Goal: Task Accomplishment & Management: Use online tool/utility

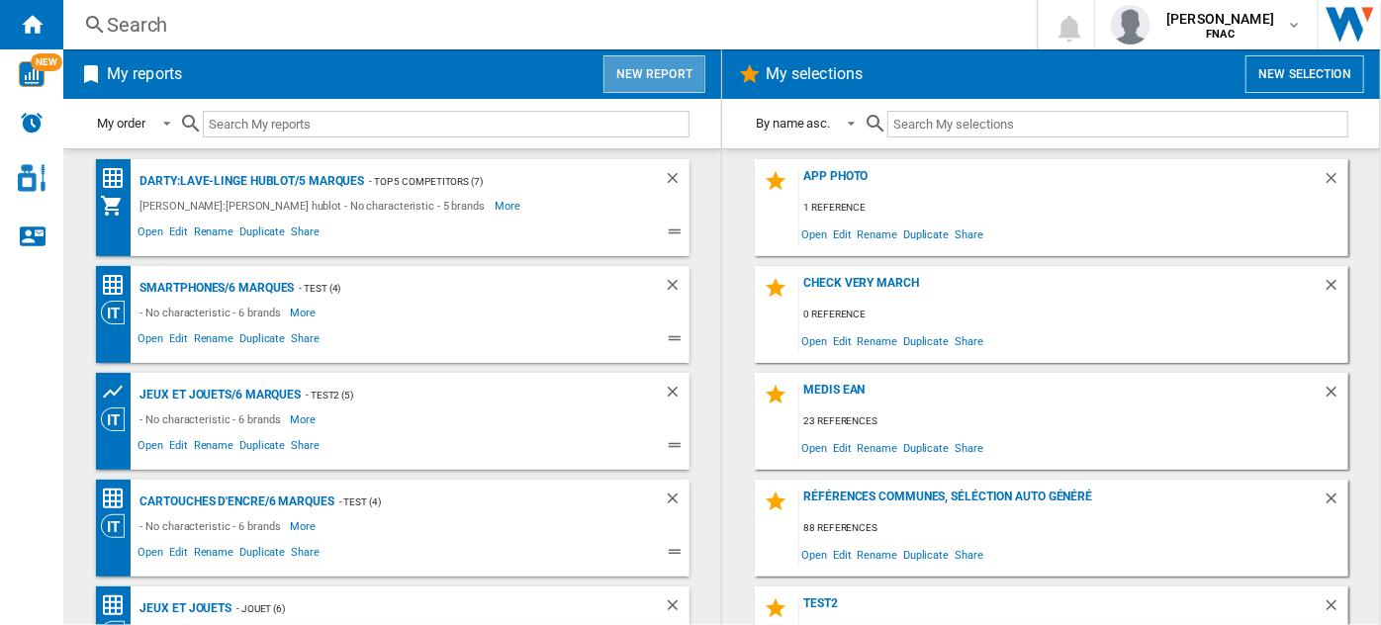
click at [644, 67] on button "New report" at bounding box center [654, 74] width 102 height 38
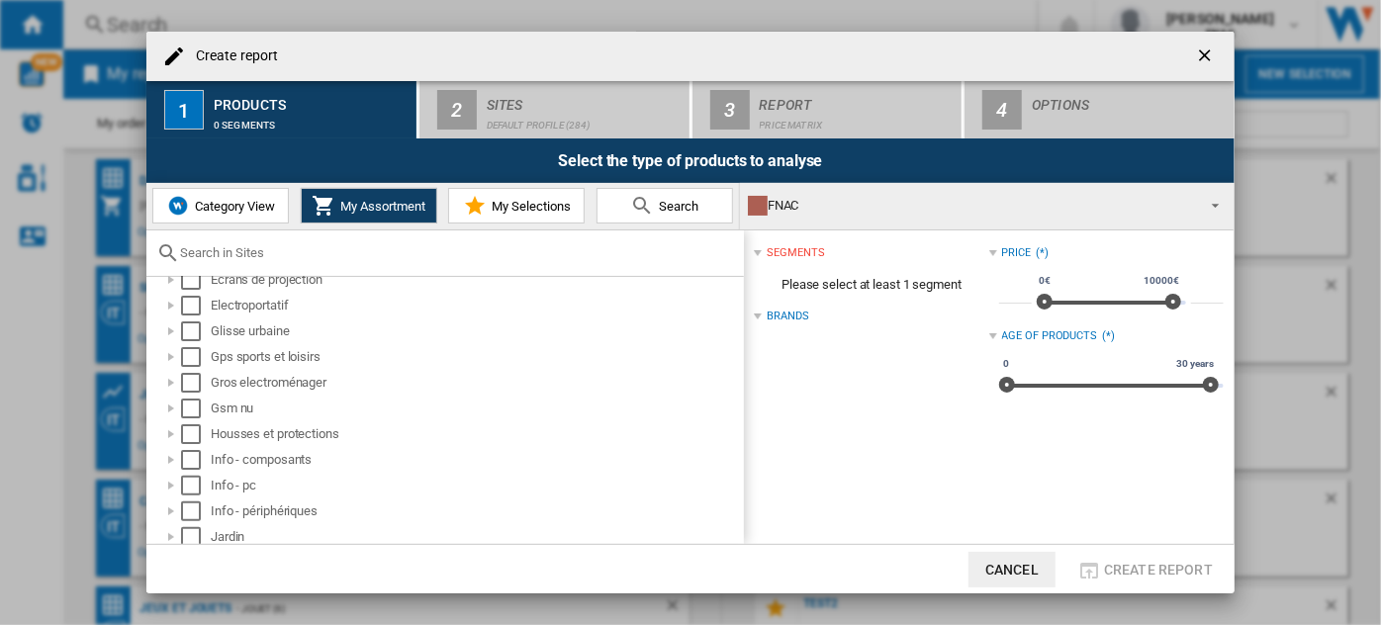
scroll to position [266, 0]
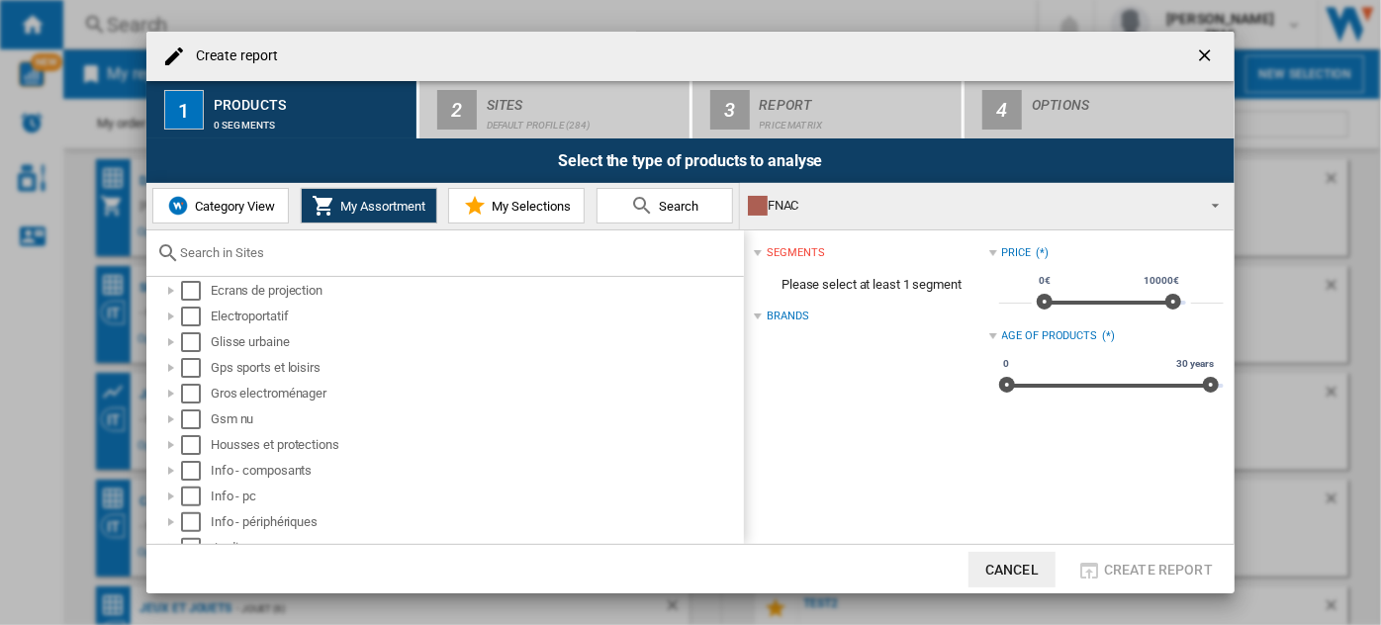
click at [247, 202] on span "Category View" at bounding box center [232, 206] width 85 height 15
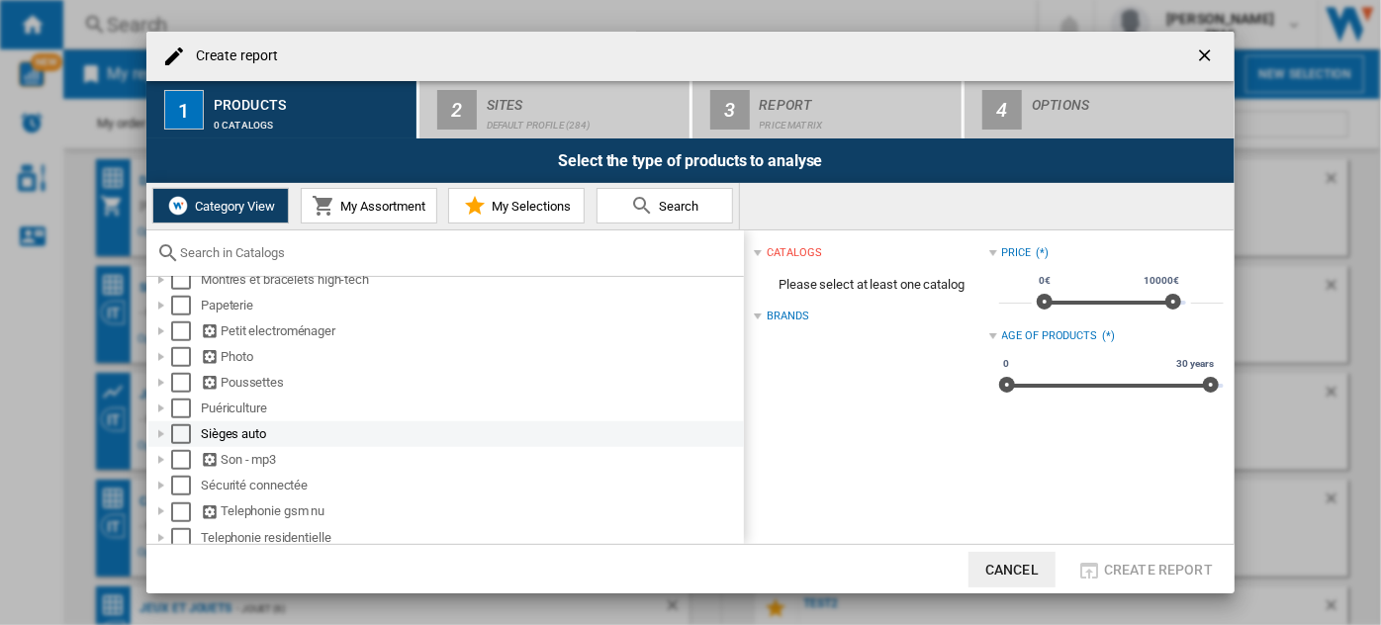
scroll to position [828, 0]
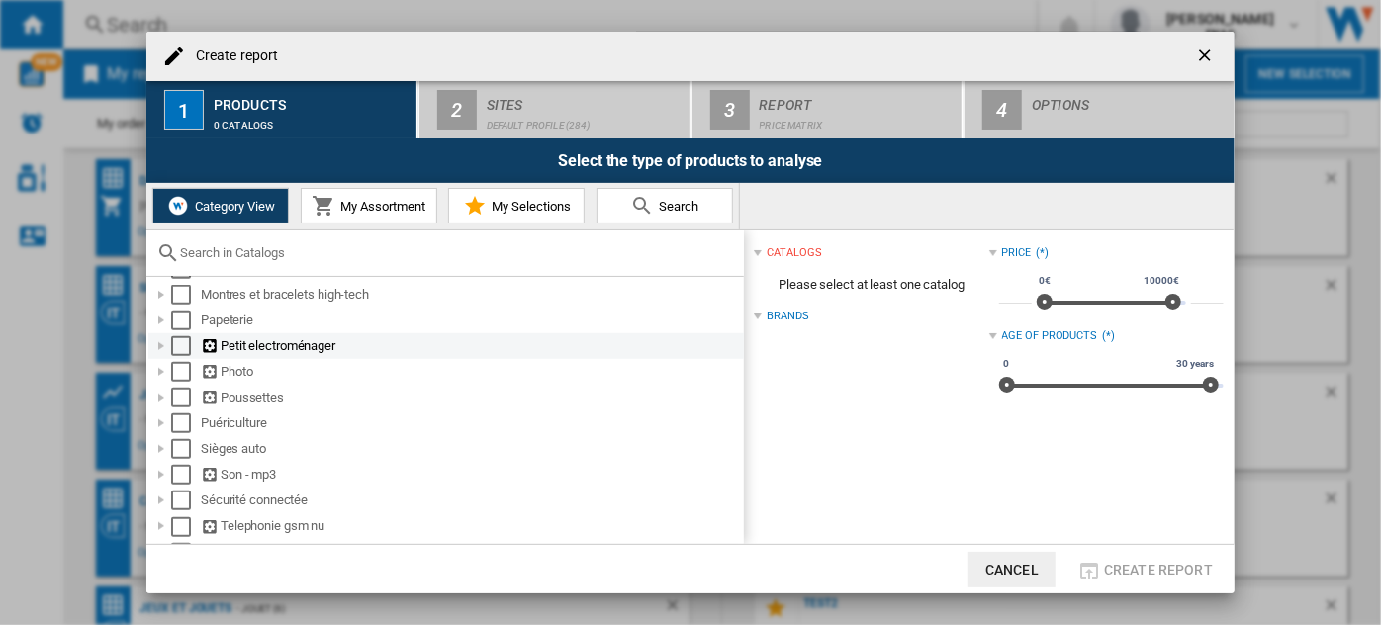
click at [161, 348] on div at bounding box center [161, 346] width 20 height 20
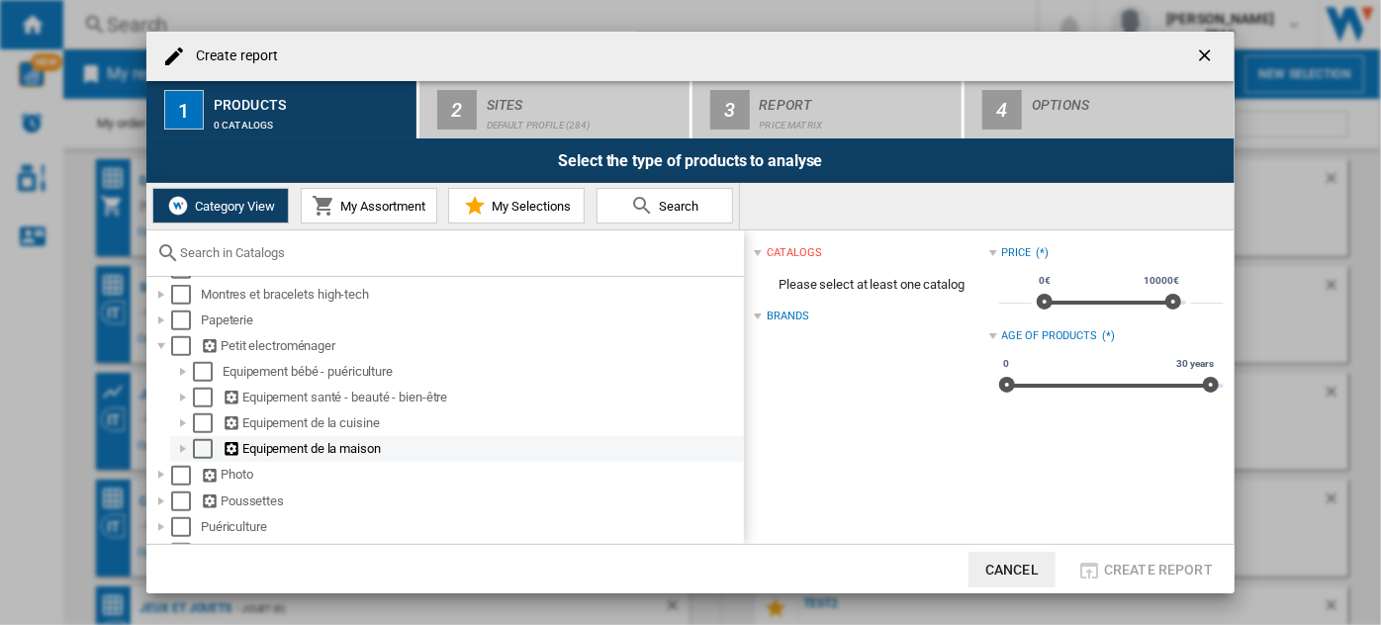
click at [179, 450] on div at bounding box center [183, 449] width 20 height 20
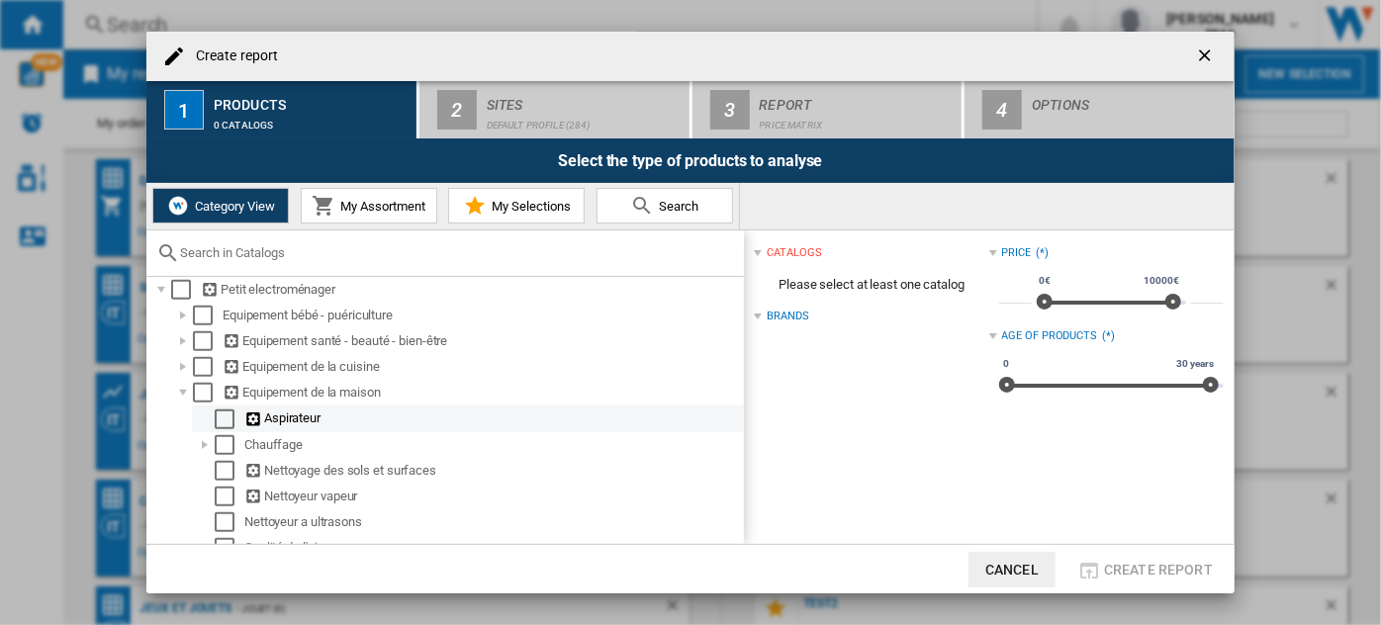
scroll to position [880, 0]
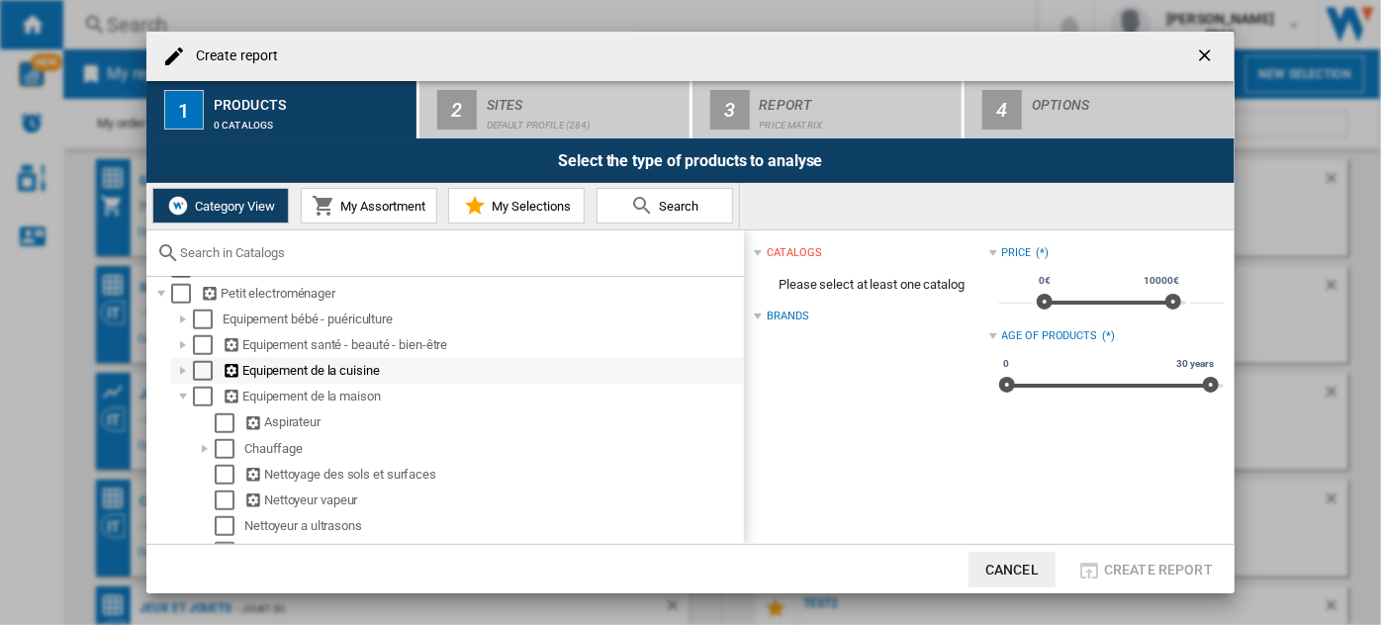
click at [182, 375] on div at bounding box center [183, 371] width 20 height 20
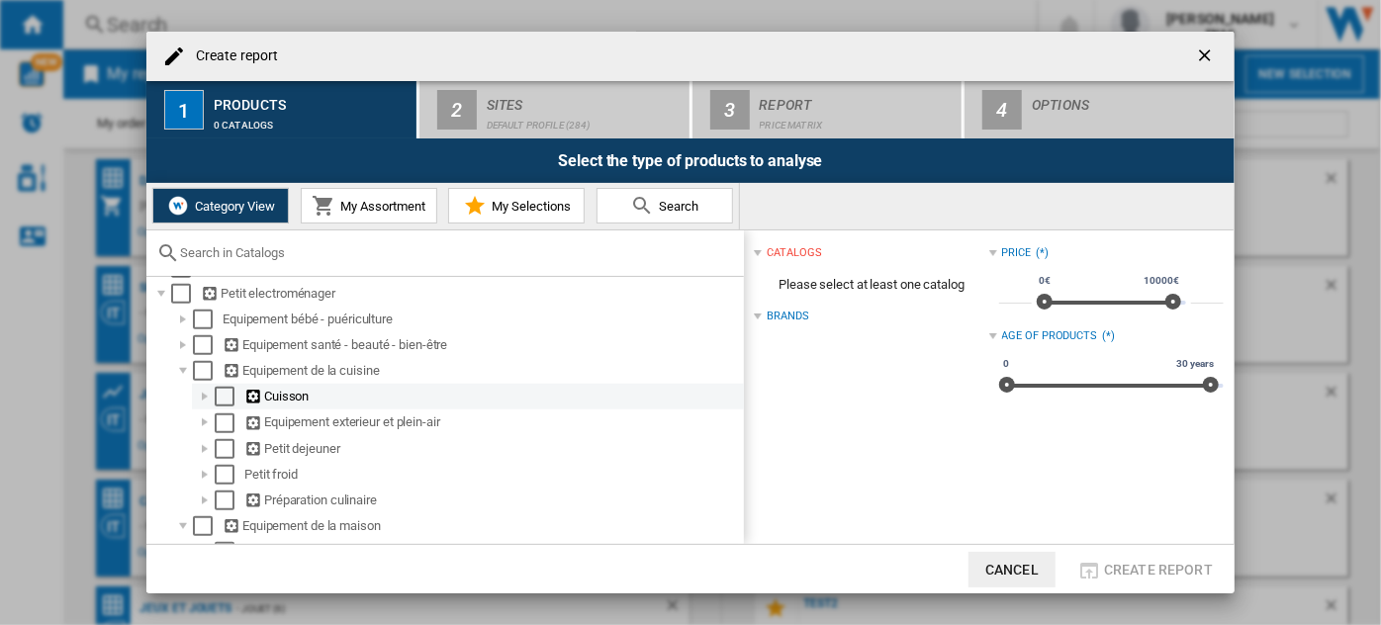
click at [200, 402] on div at bounding box center [205, 397] width 20 height 20
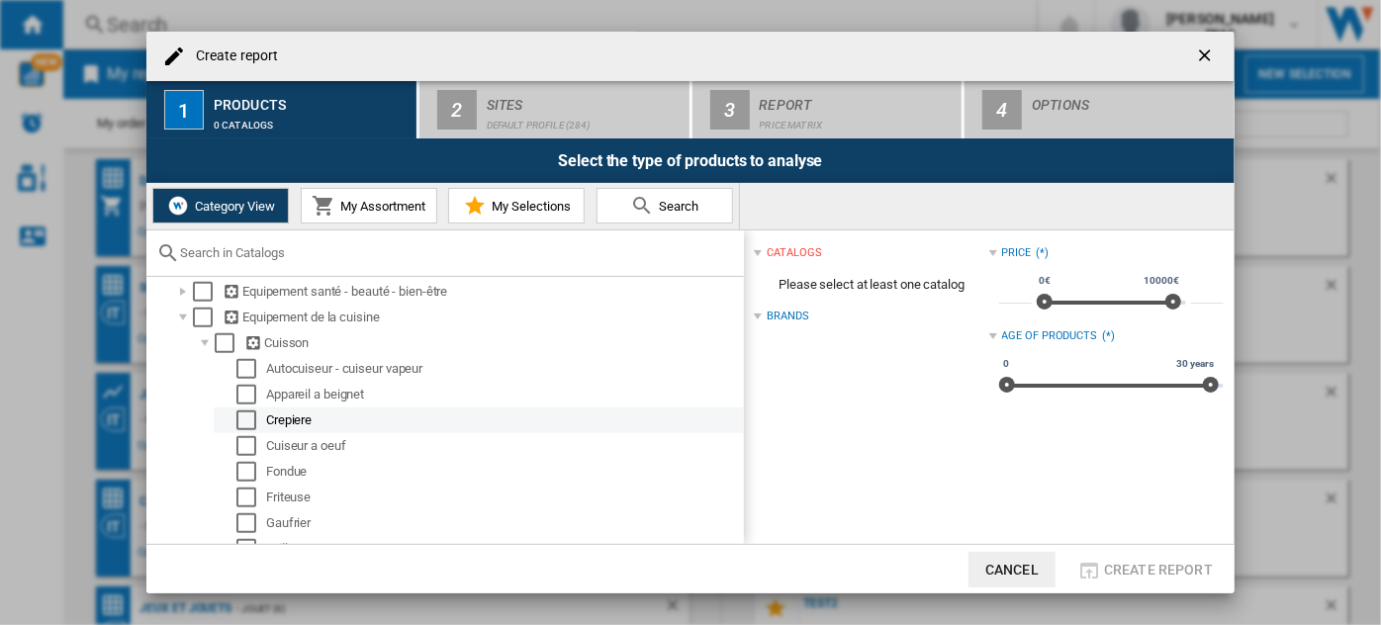
scroll to position [907, 0]
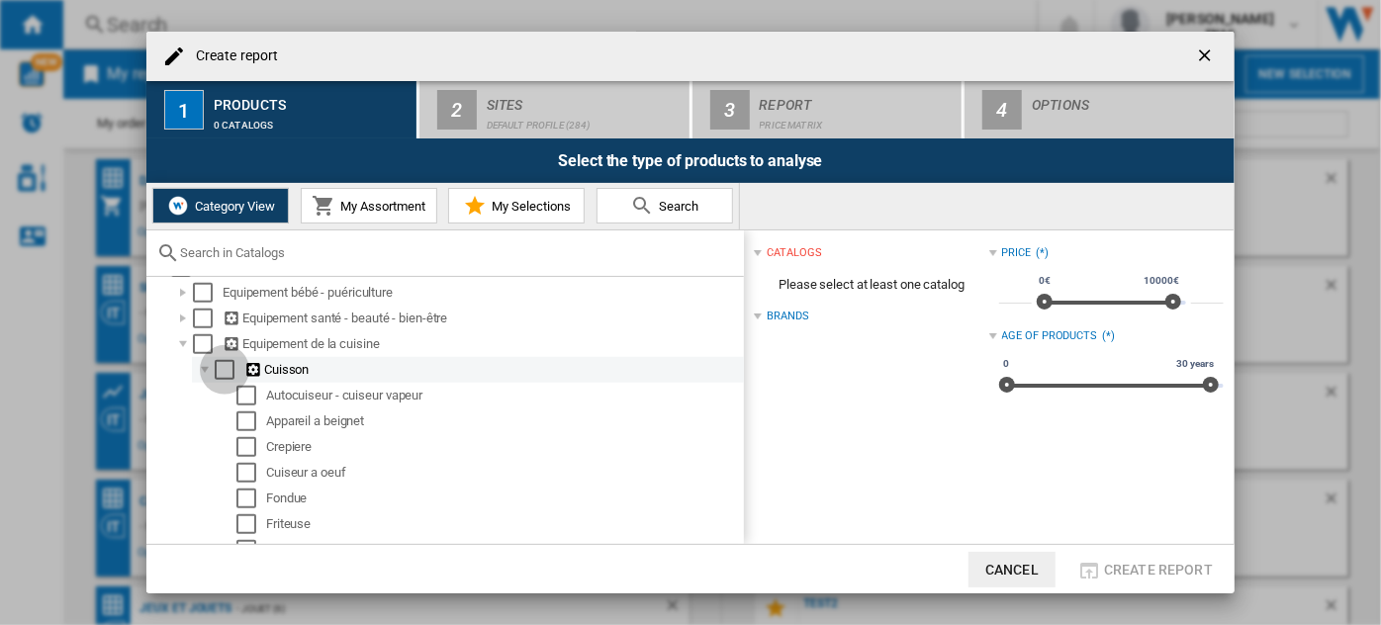
click at [223, 376] on div "Select" at bounding box center [225, 370] width 20 height 20
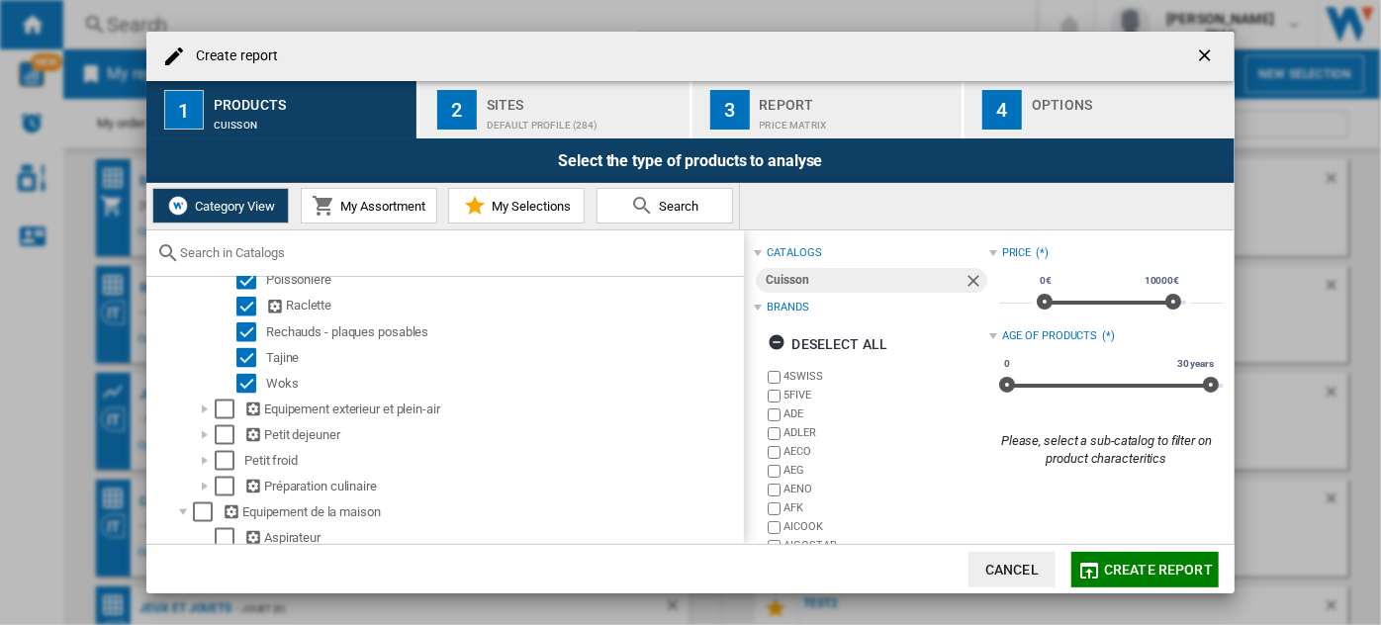
scroll to position [1358, 0]
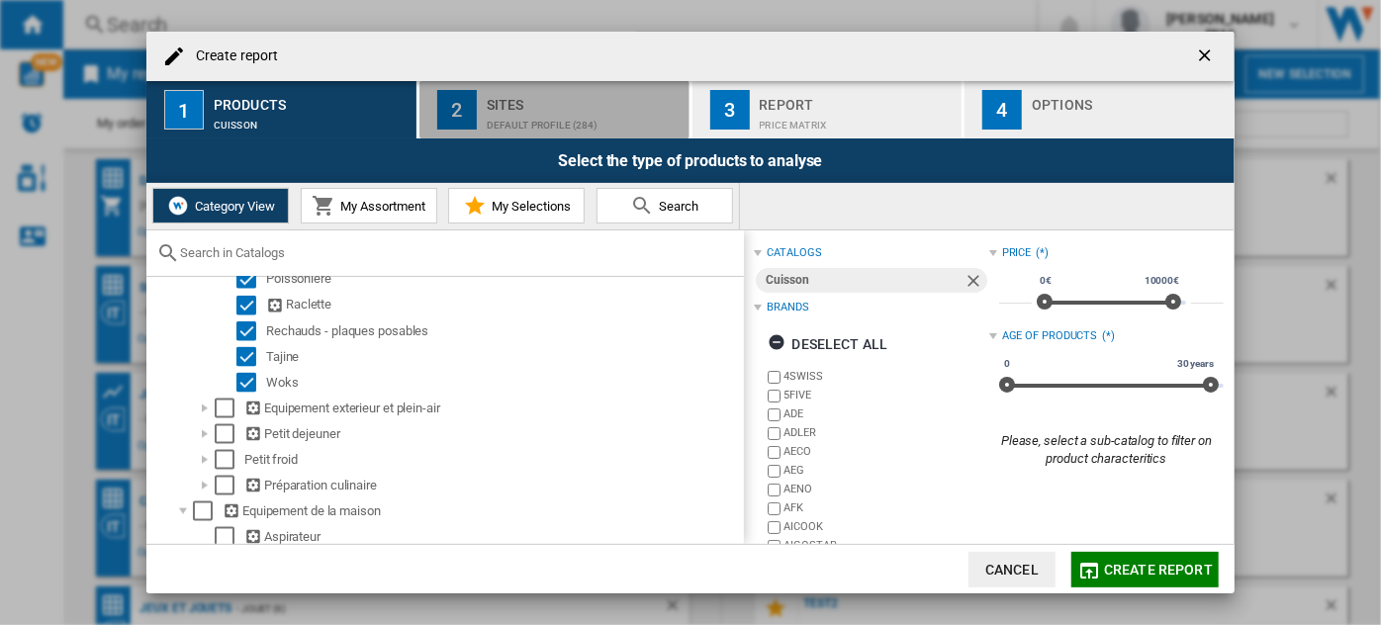
click at [597, 116] on div "Default profile (284)" at bounding box center [584, 120] width 195 height 21
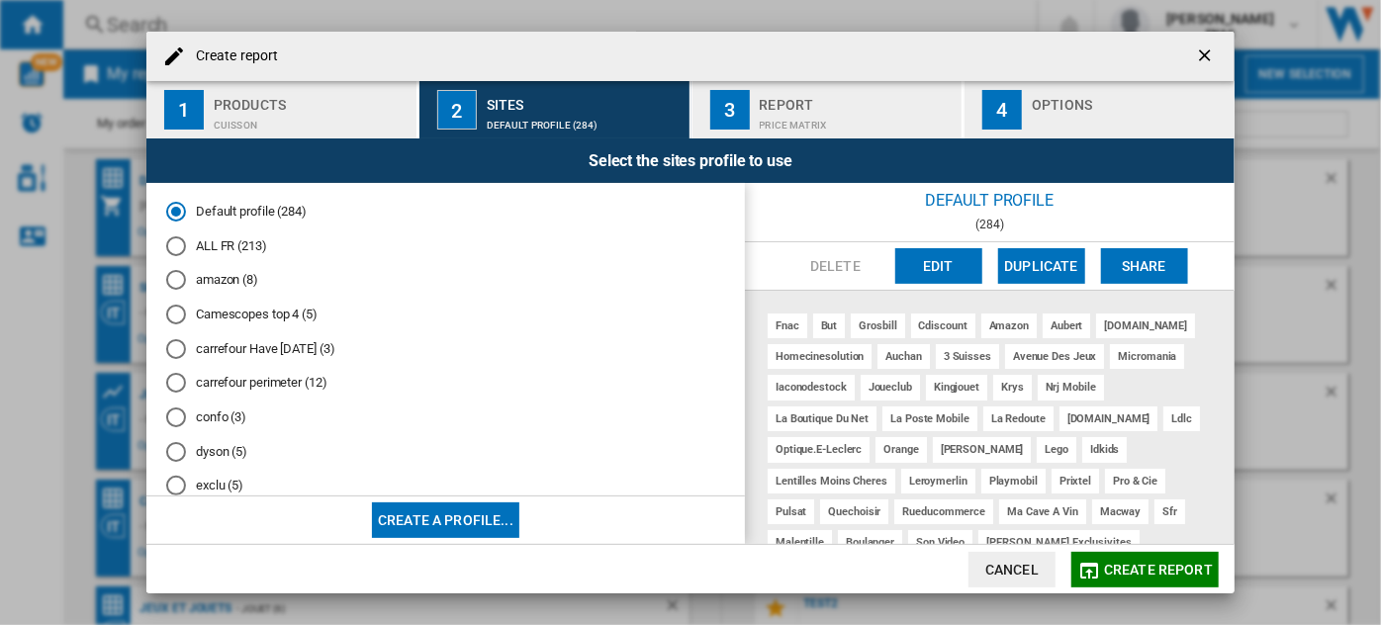
scroll to position [888, 0]
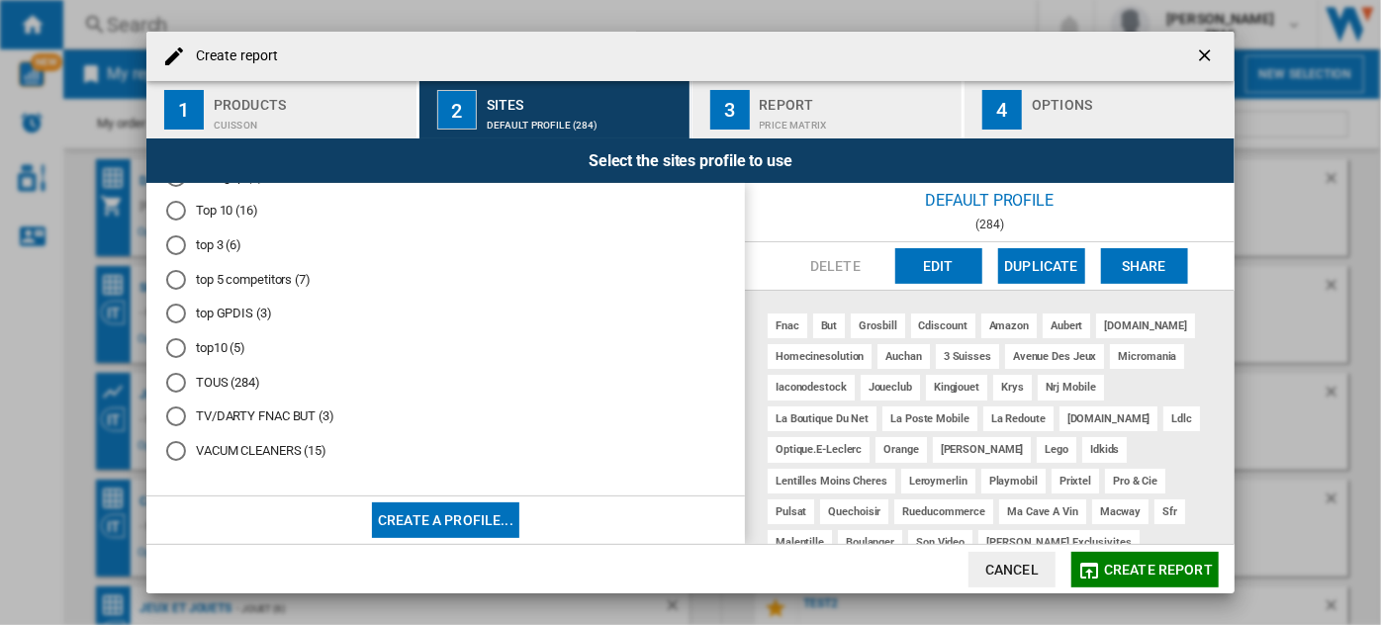
click at [227, 347] on md-radio-button "top10 (5)" at bounding box center [445, 348] width 559 height 19
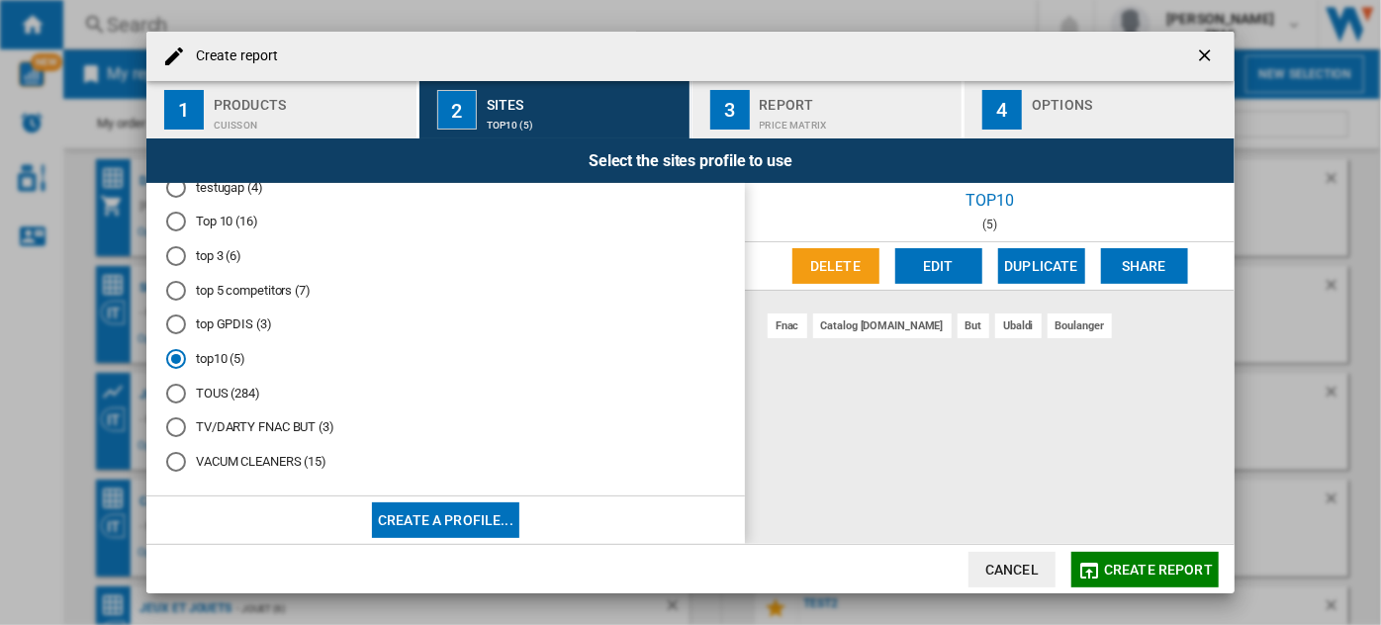
scroll to position [841, 0]
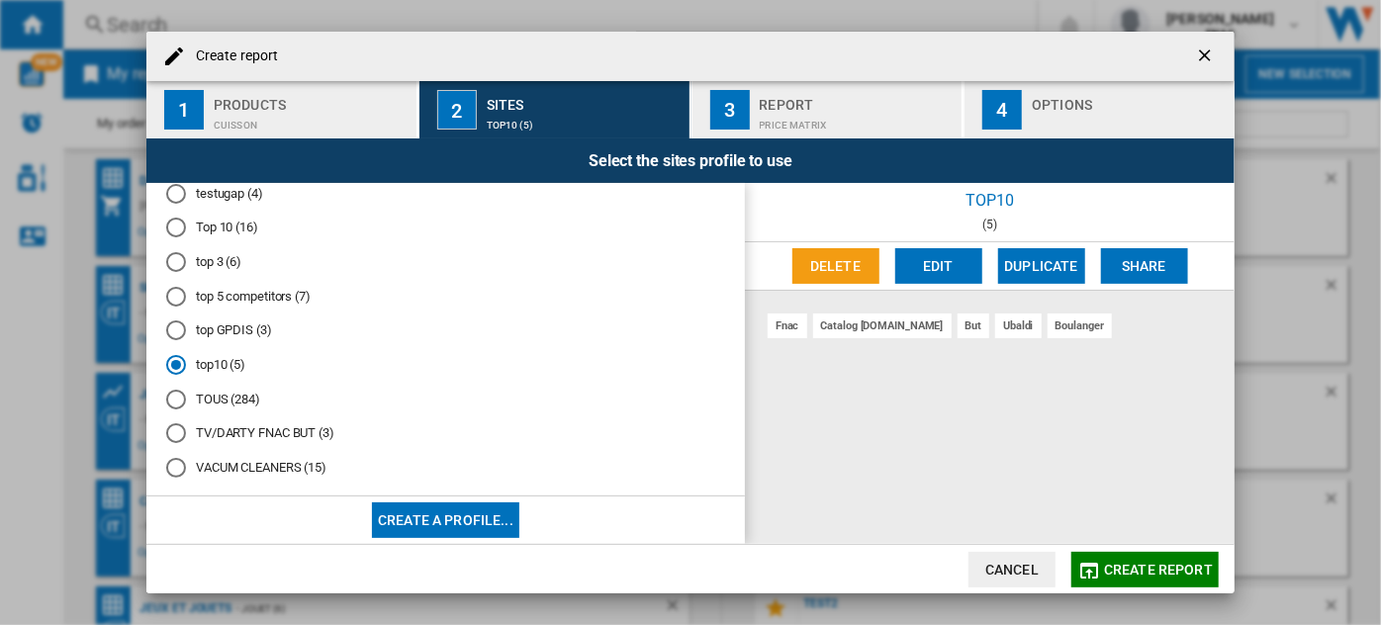
click at [226, 272] on md-radio-button "top 3 (6)" at bounding box center [445, 262] width 559 height 19
click at [941, 270] on button "Edit" at bounding box center [938, 266] width 87 height 36
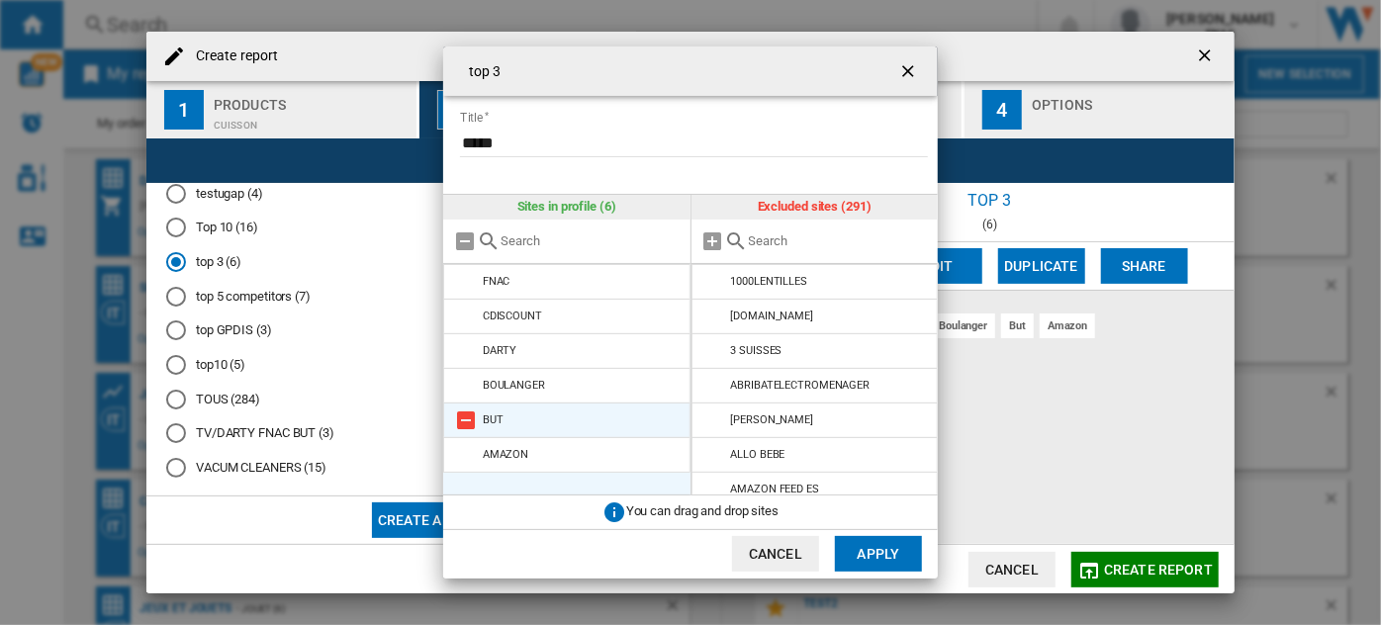
click at [468, 423] on md-icon at bounding box center [466, 420] width 24 height 24
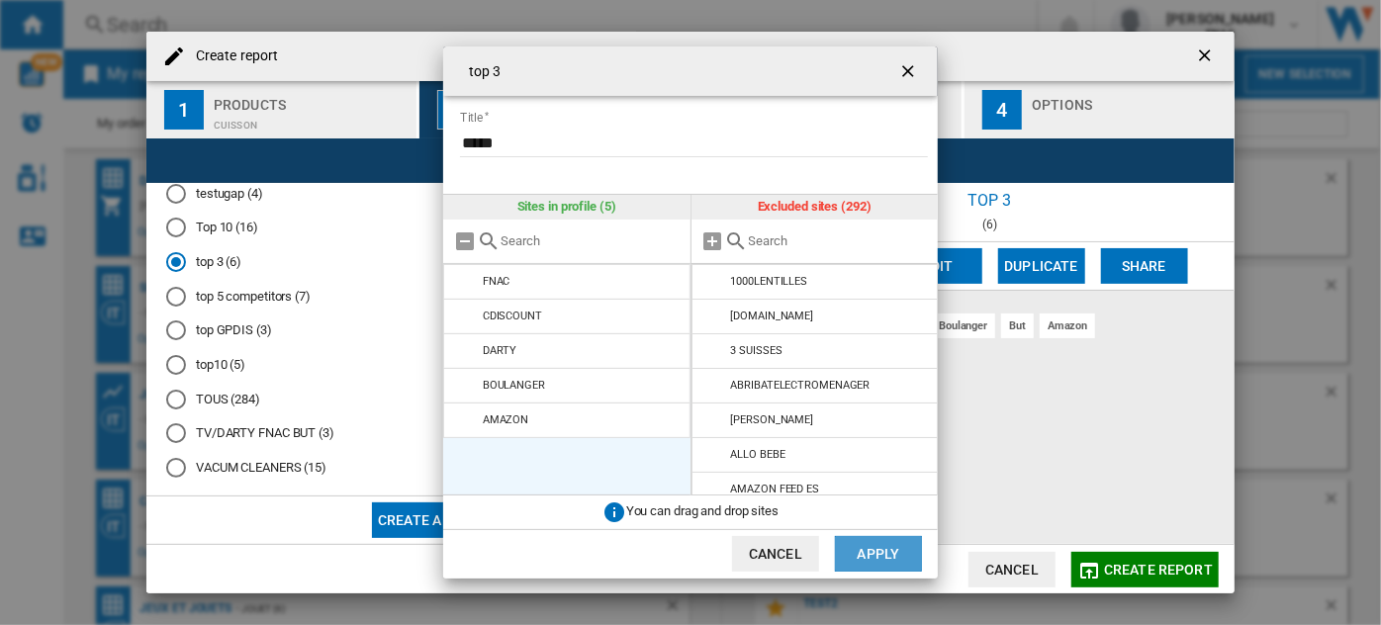
click at [865, 552] on button "Apply" at bounding box center [878, 554] width 87 height 36
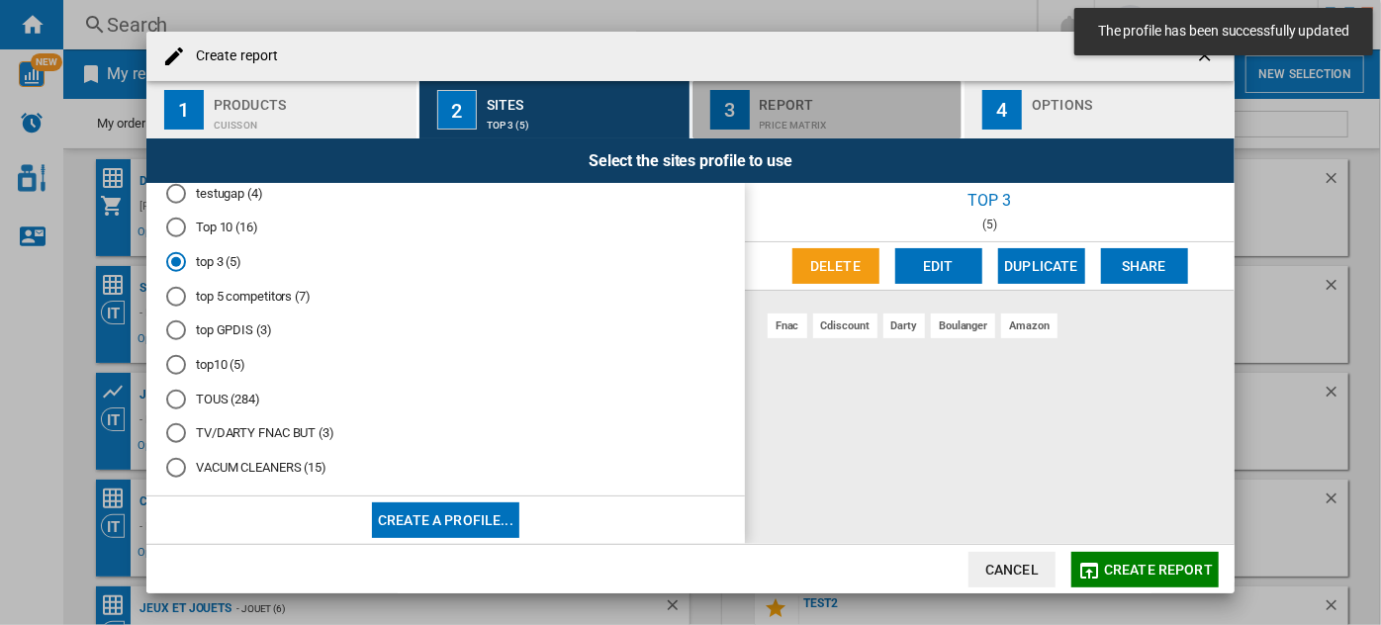
click at [844, 134] on button "3 Report Price Matrix" at bounding box center [828, 109] width 272 height 57
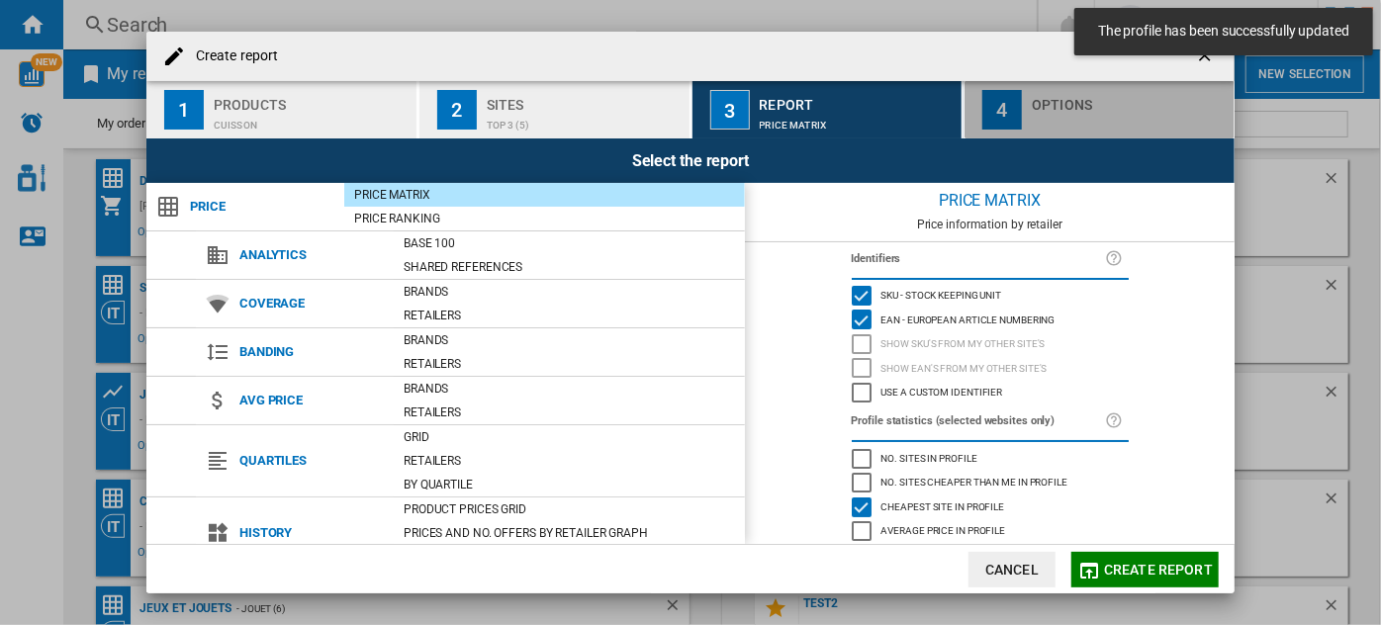
click at [1052, 133] on button "4 Options" at bounding box center [1099, 109] width 270 height 57
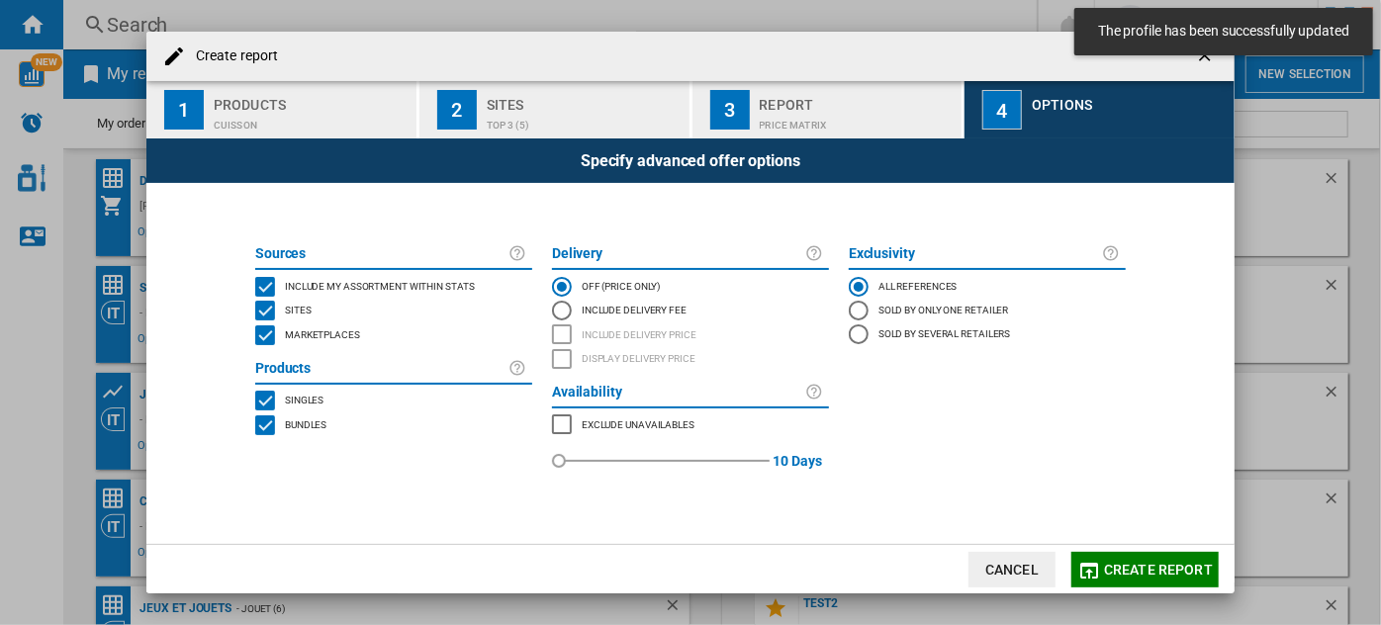
click at [390, 289] on span "Include my assortment within stats" at bounding box center [380, 285] width 190 height 14
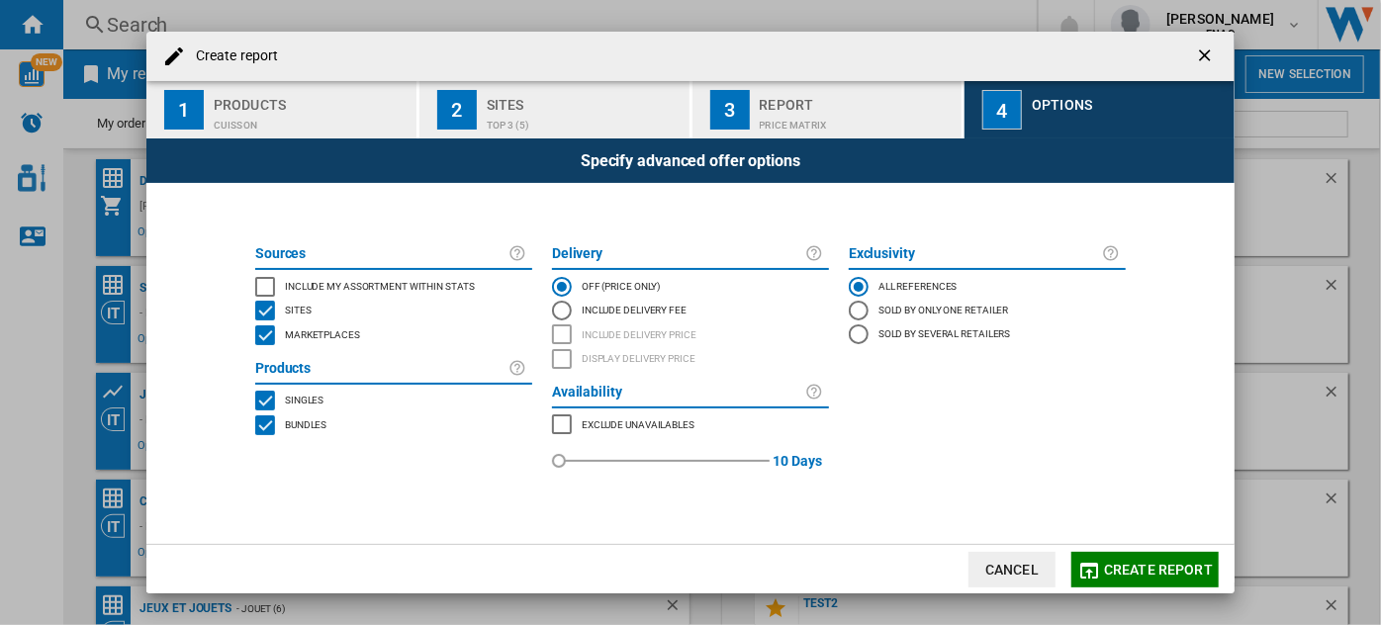
click at [343, 330] on span "Marketplaces" at bounding box center [322, 333] width 75 height 14
click at [306, 419] on span "Bundles" at bounding box center [306, 423] width 42 height 14
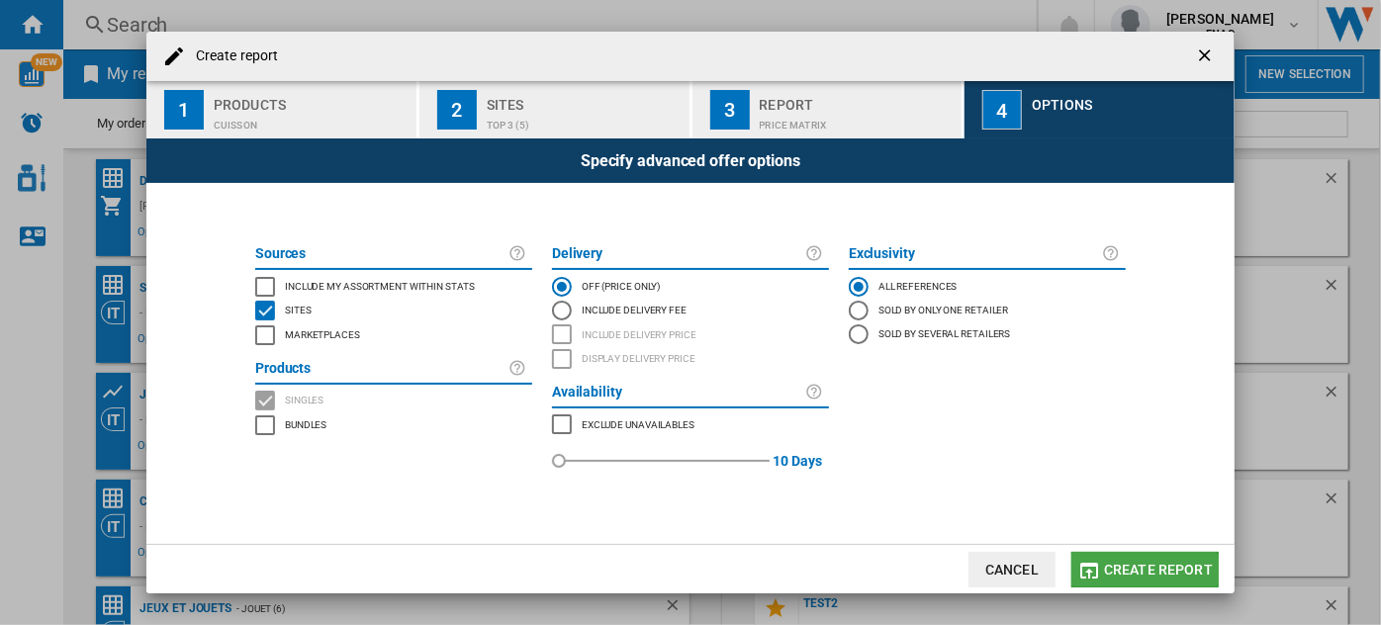
click at [1113, 570] on span "Create report" at bounding box center [1158, 570] width 109 height 16
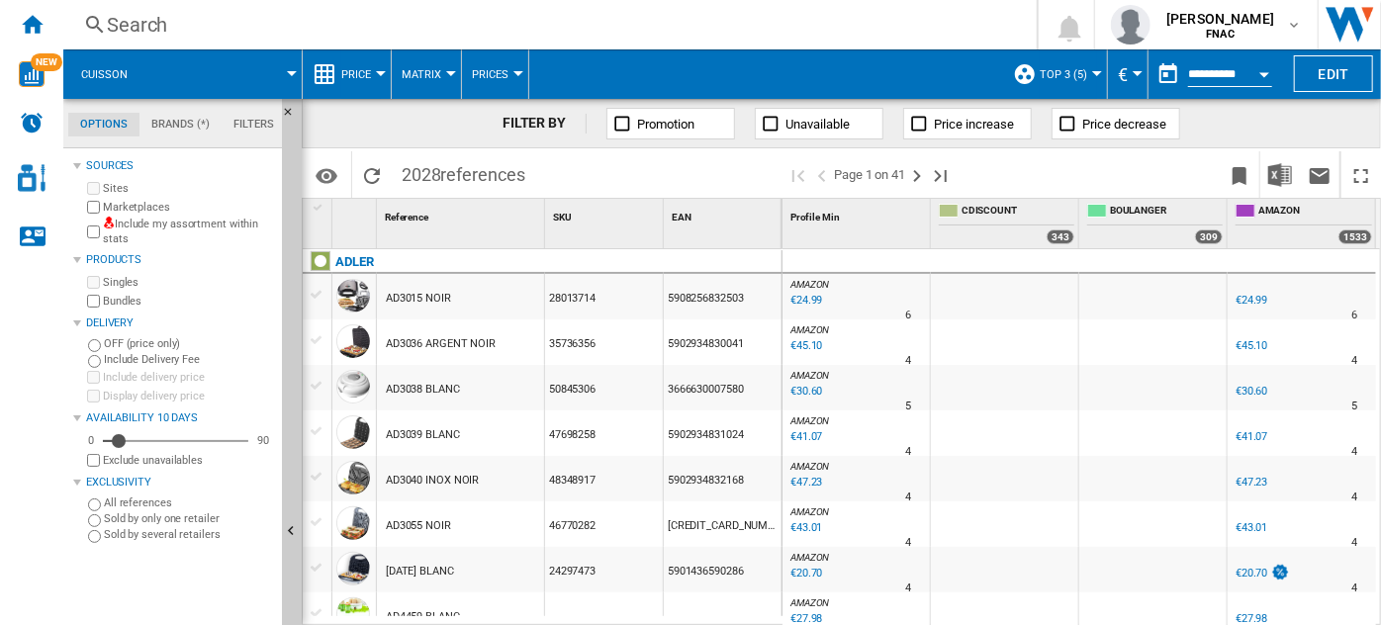
click at [361, 85] on button "Price" at bounding box center [361, 73] width 40 height 49
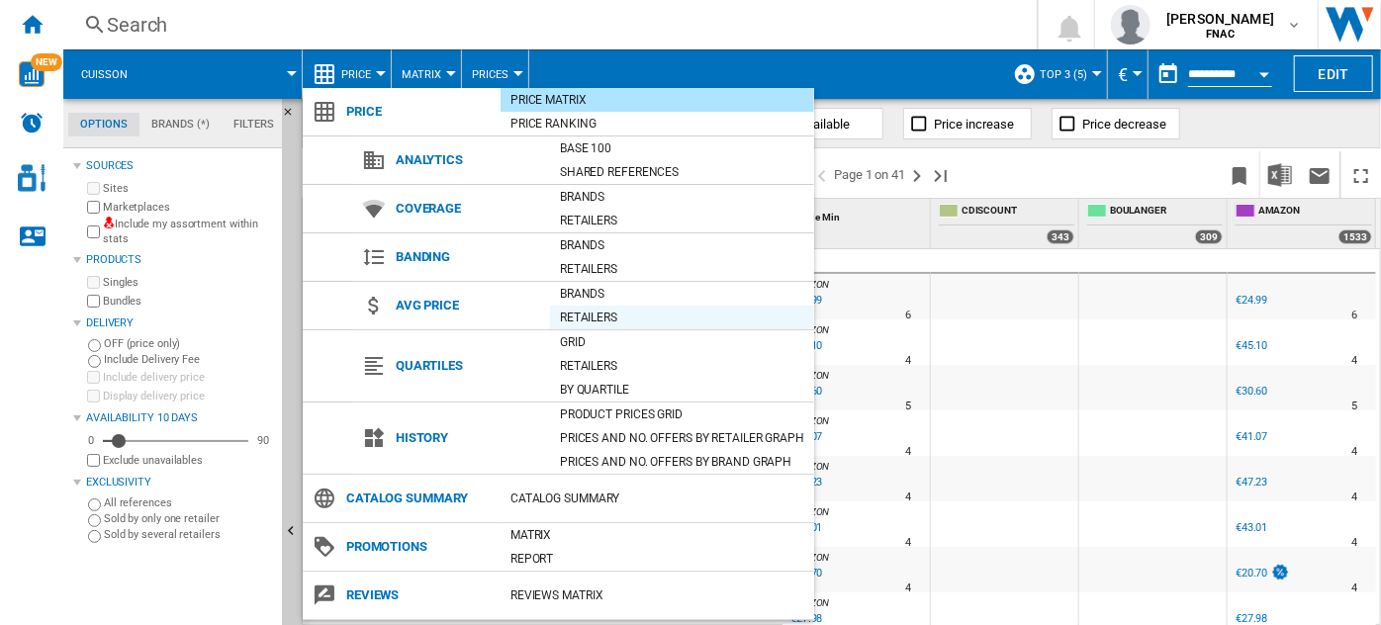
click at [596, 313] on div "Retailers" at bounding box center [682, 318] width 264 height 20
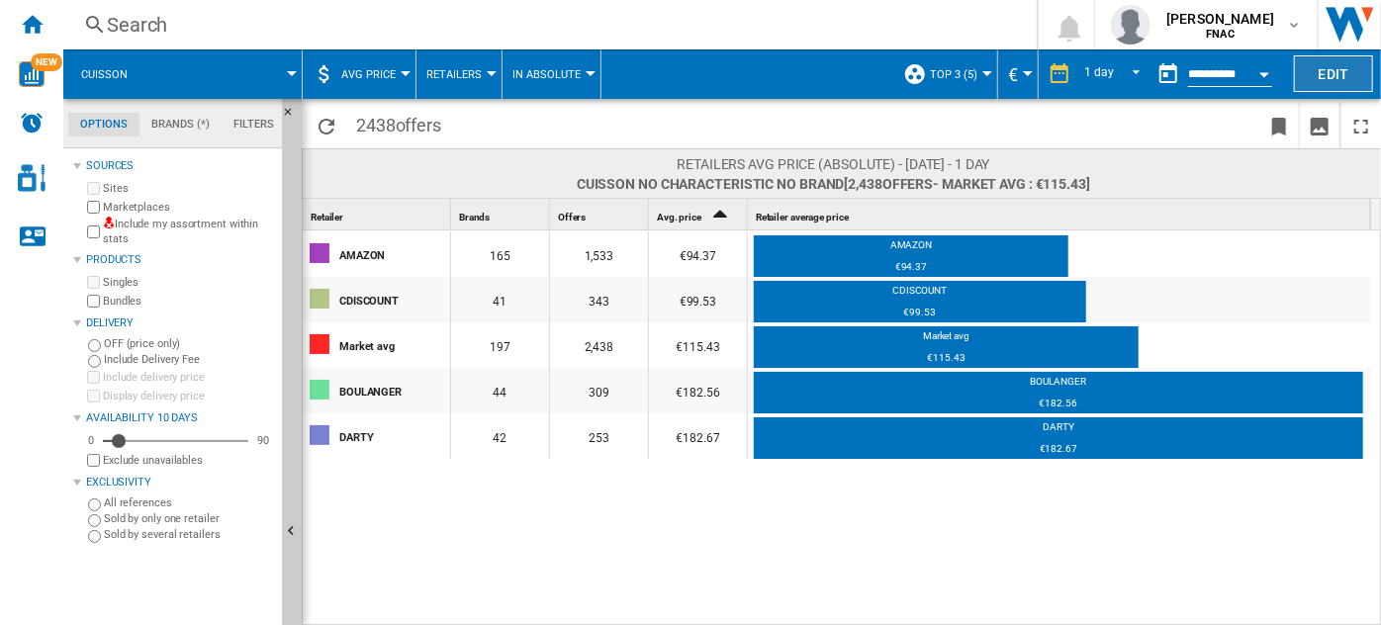
click at [1346, 71] on button "Edit" at bounding box center [1333, 73] width 79 height 37
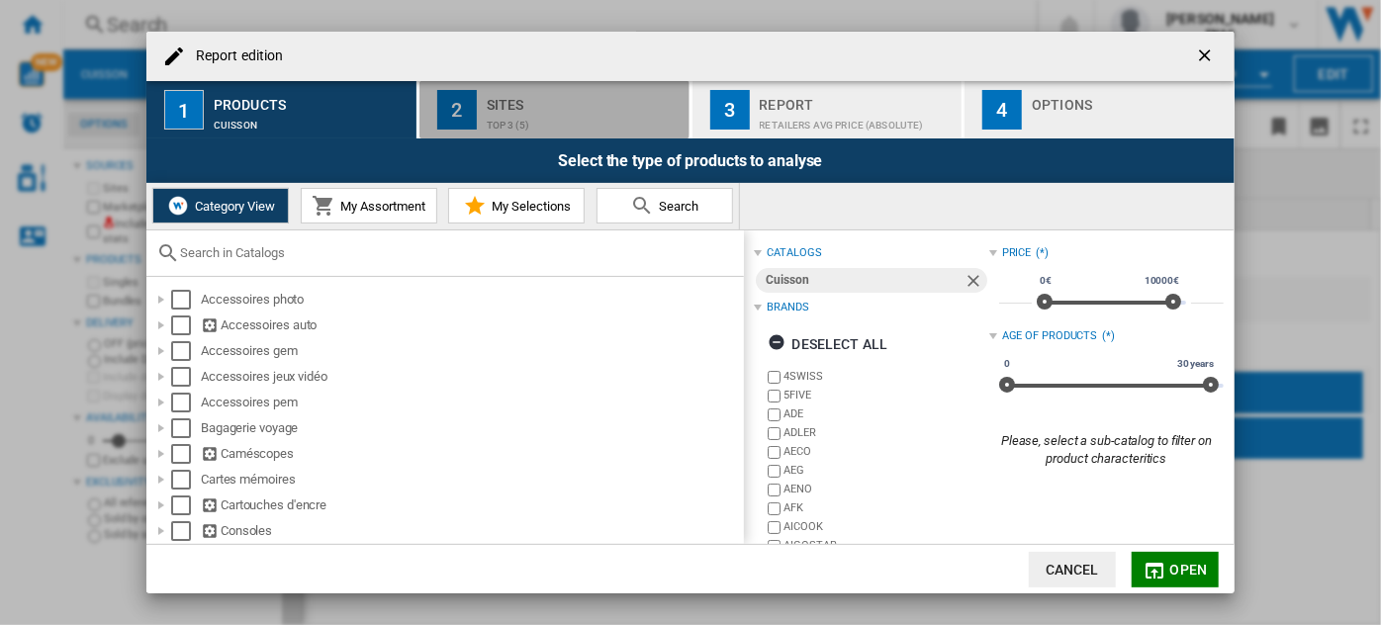
click at [550, 105] on div "Sites" at bounding box center [584, 99] width 195 height 21
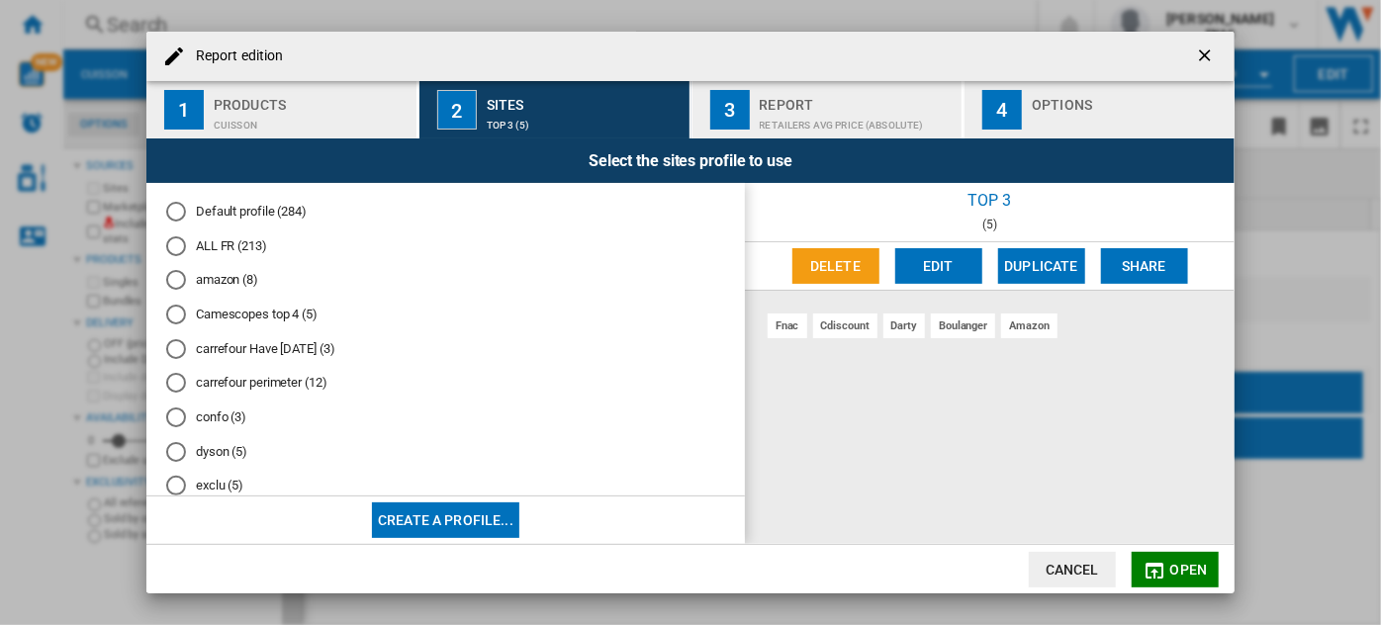
click at [247, 244] on md-radio-button "ALL FR (213)" at bounding box center [445, 245] width 559 height 19
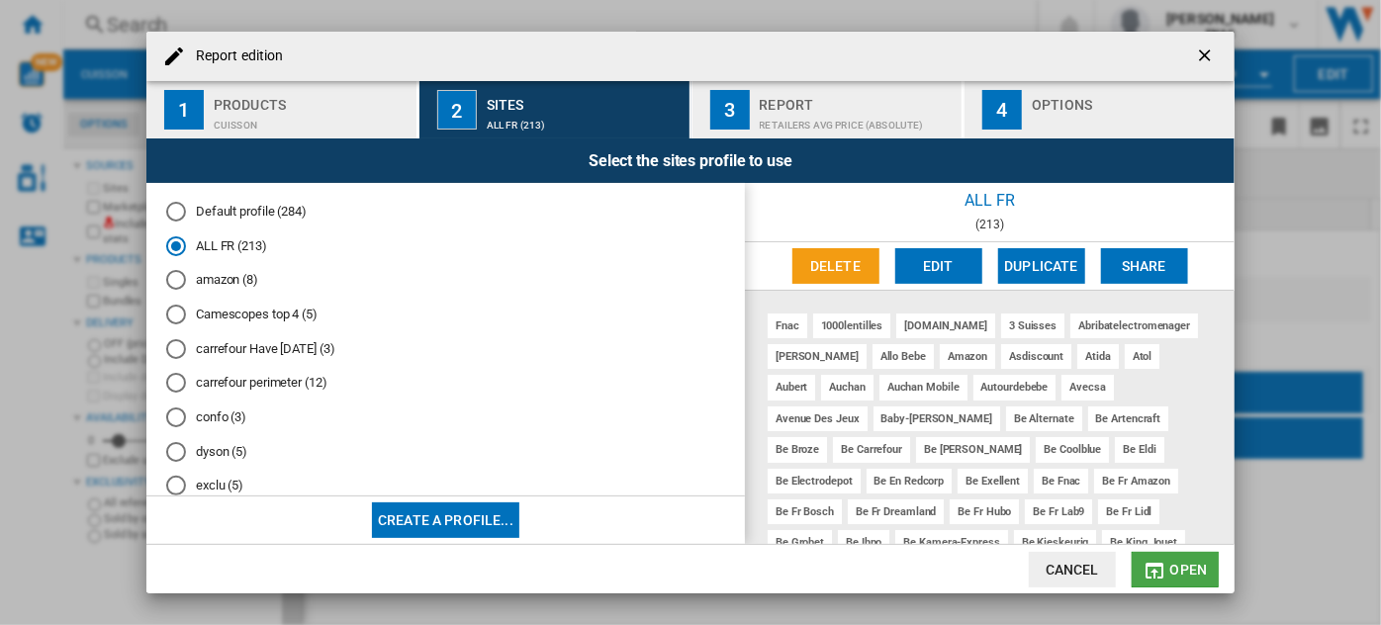
click at [1180, 569] on span "Open" at bounding box center [1189, 570] width 38 height 16
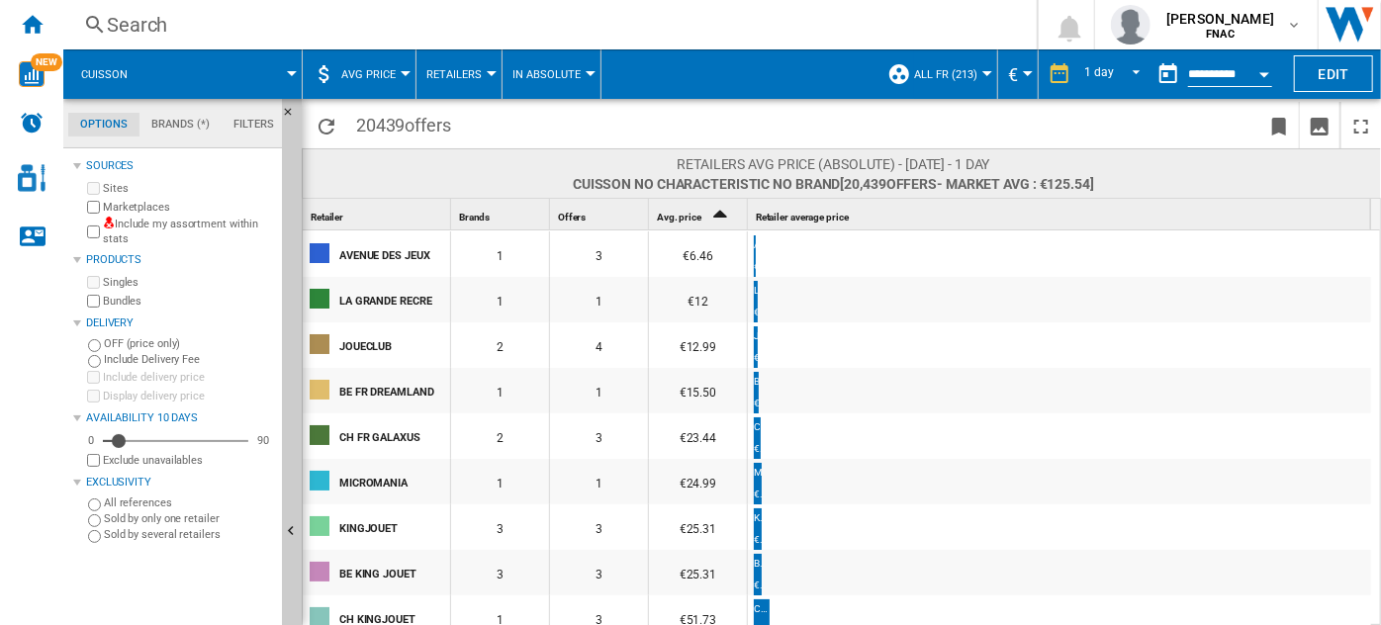
click at [588, 223] on div "Offers 1" at bounding box center [601, 214] width 94 height 31
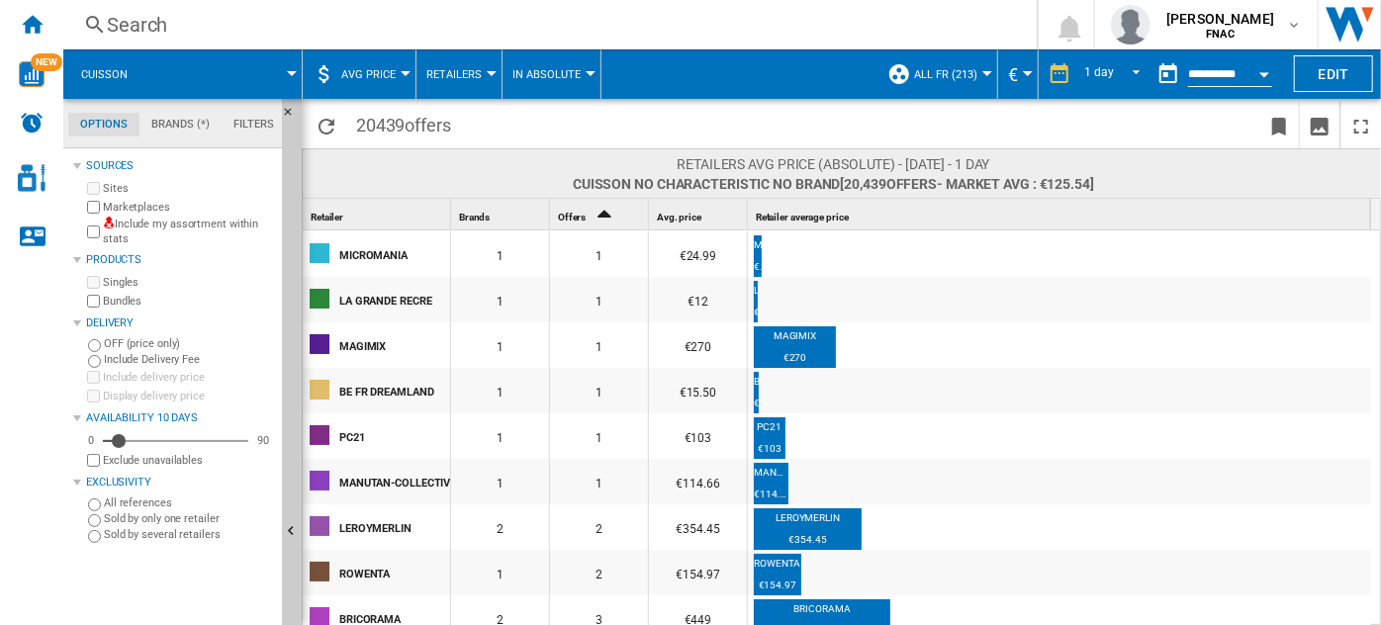
click at [378, 77] on span "AVG Price" at bounding box center [368, 74] width 54 height 13
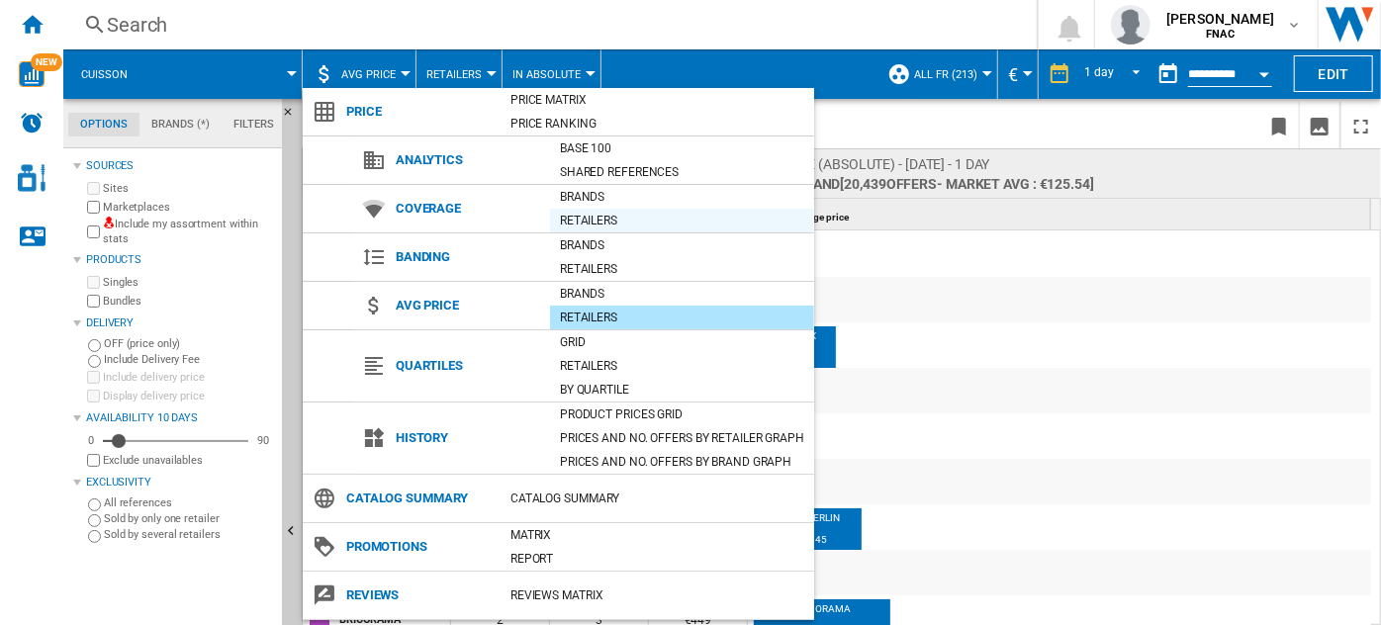
click at [592, 220] on div "Retailers" at bounding box center [682, 221] width 264 height 20
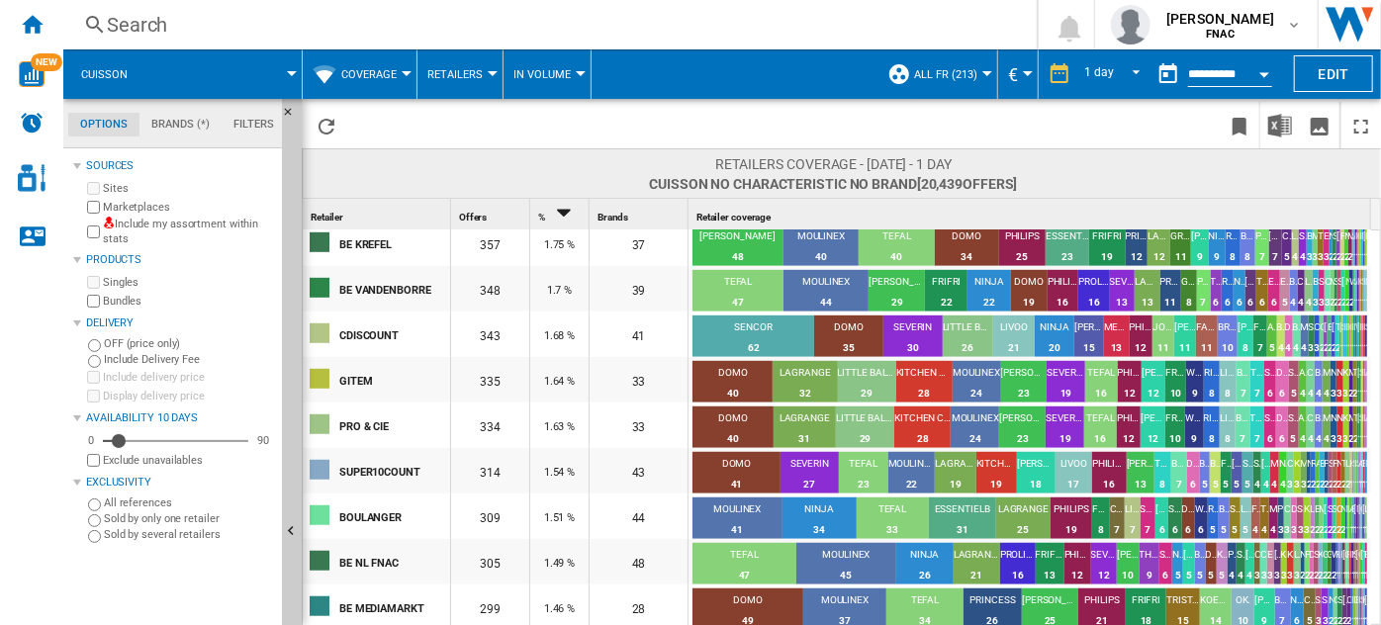
scroll to position [284, 0]
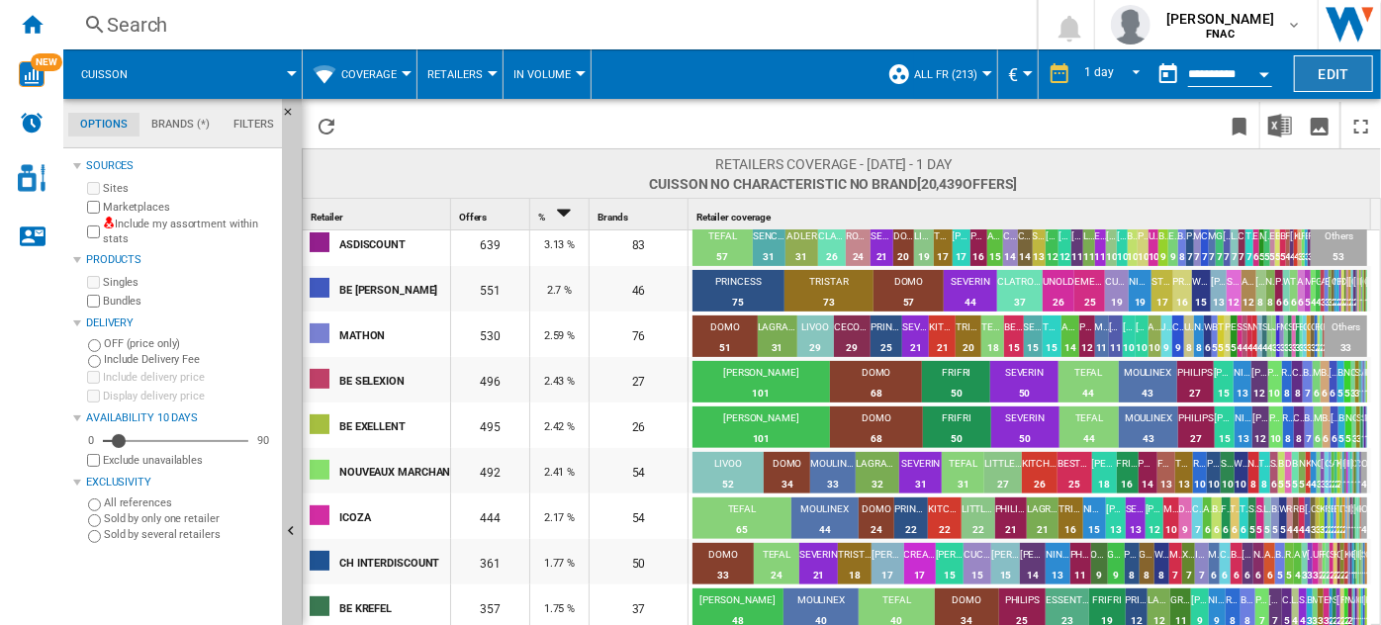
click at [1321, 68] on button "Edit" at bounding box center [1333, 73] width 79 height 37
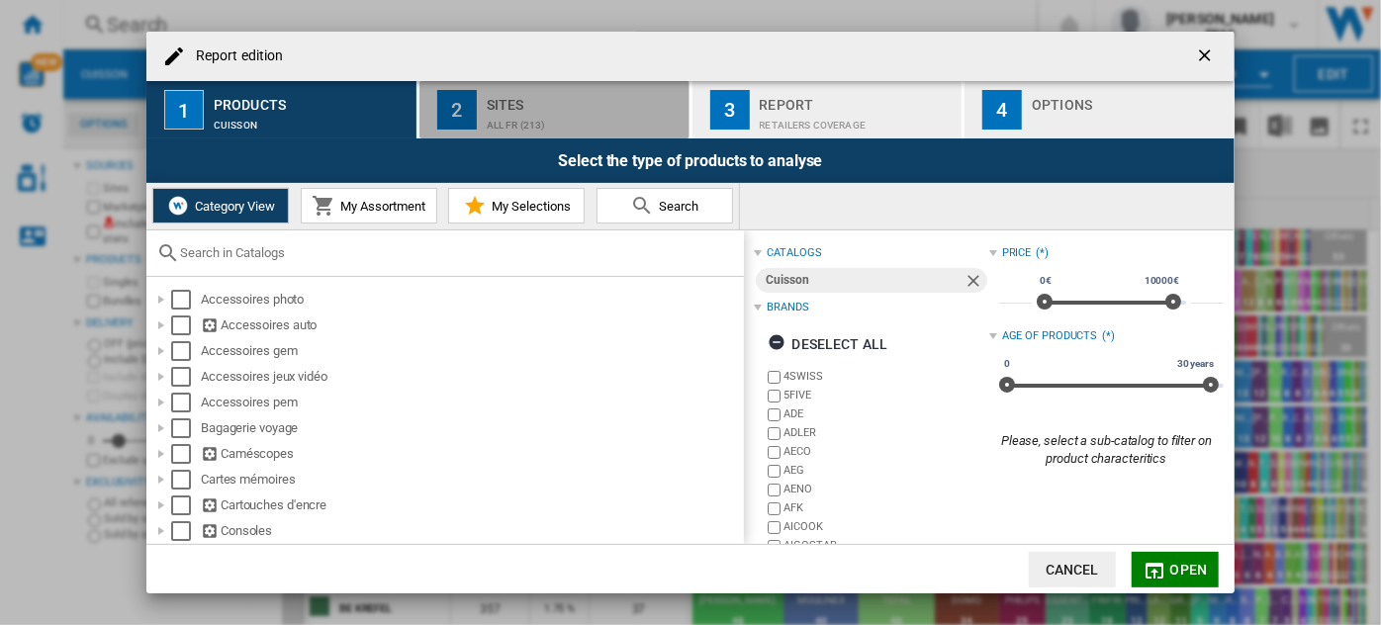
click at [618, 123] on div "ALL FR (213)" at bounding box center [584, 120] width 195 height 21
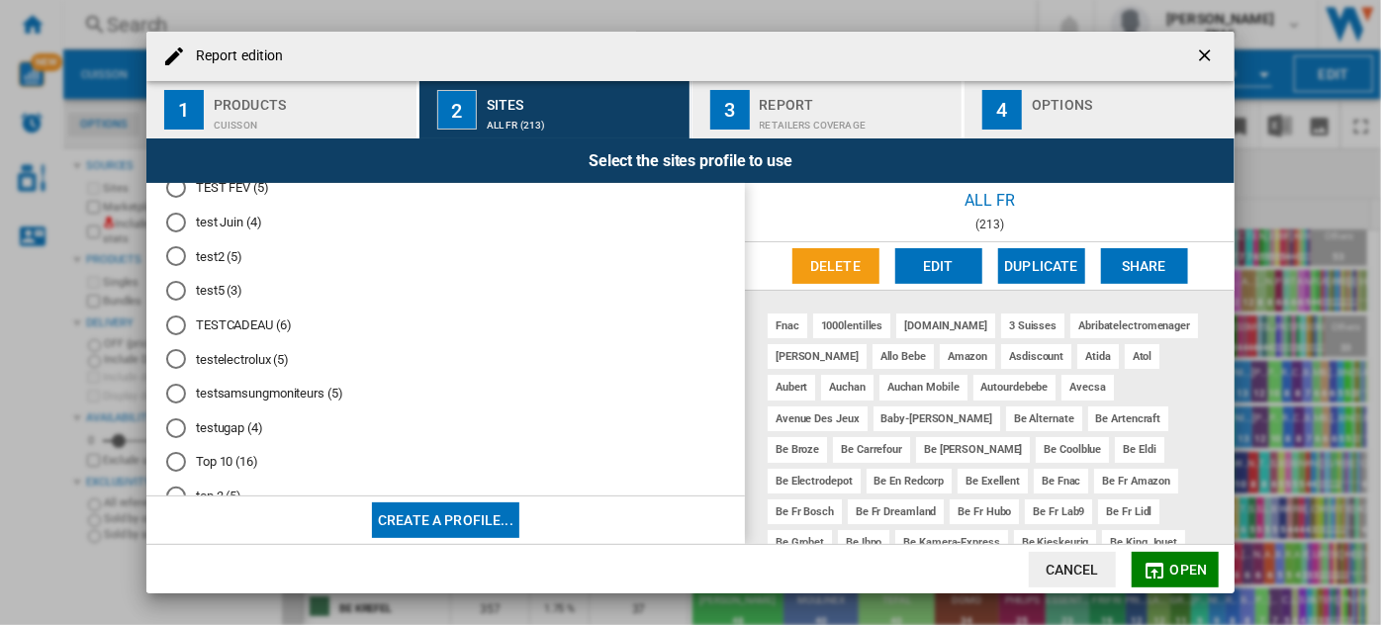
scroll to position [888, 0]
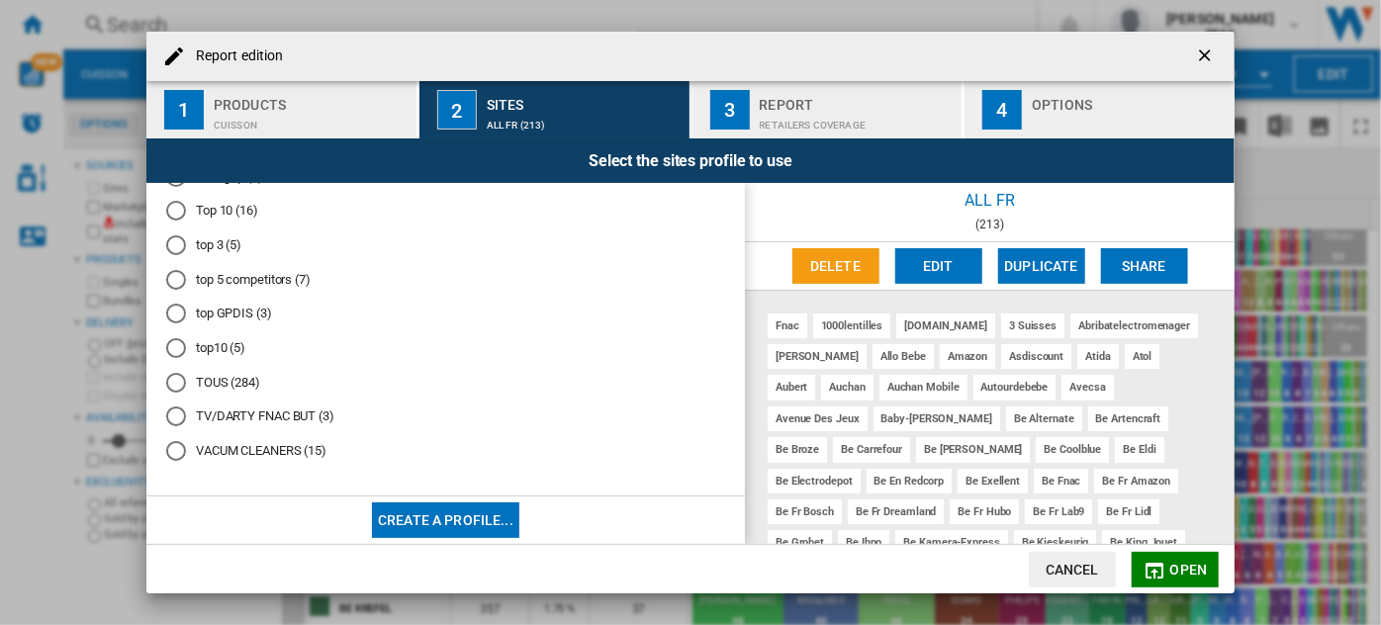
click at [221, 339] on md-radio-button "top10 (5)" at bounding box center [445, 348] width 559 height 19
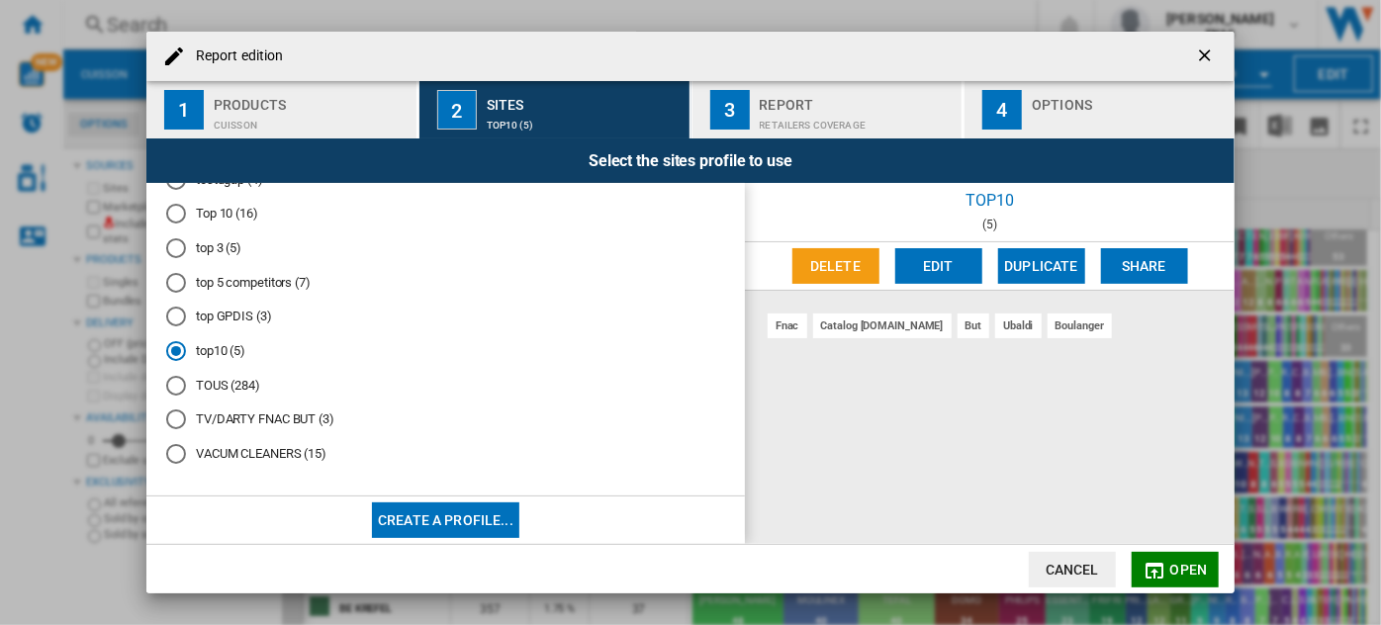
scroll to position [853, 0]
click at [228, 259] on md-radio-button "top 3 (5)" at bounding box center [445, 249] width 559 height 19
click at [931, 253] on button "Edit" at bounding box center [938, 266] width 87 height 36
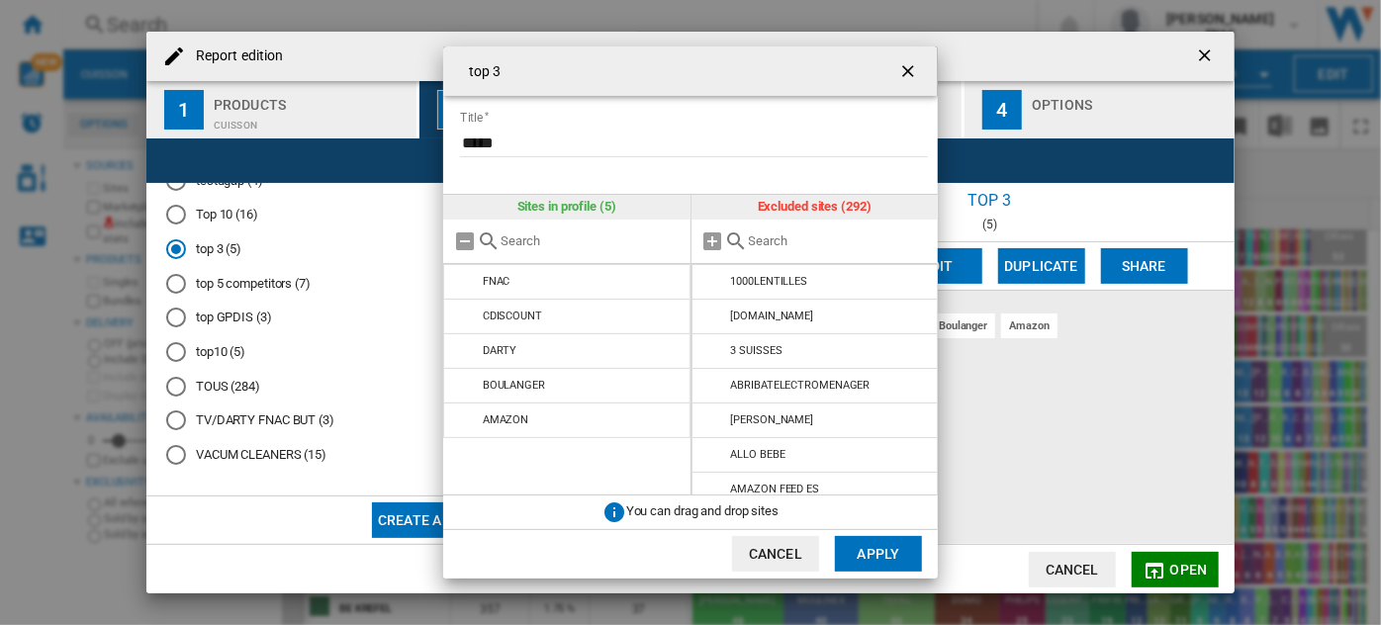
click at [820, 239] on input "top 3 ..." at bounding box center [839, 240] width 180 height 15
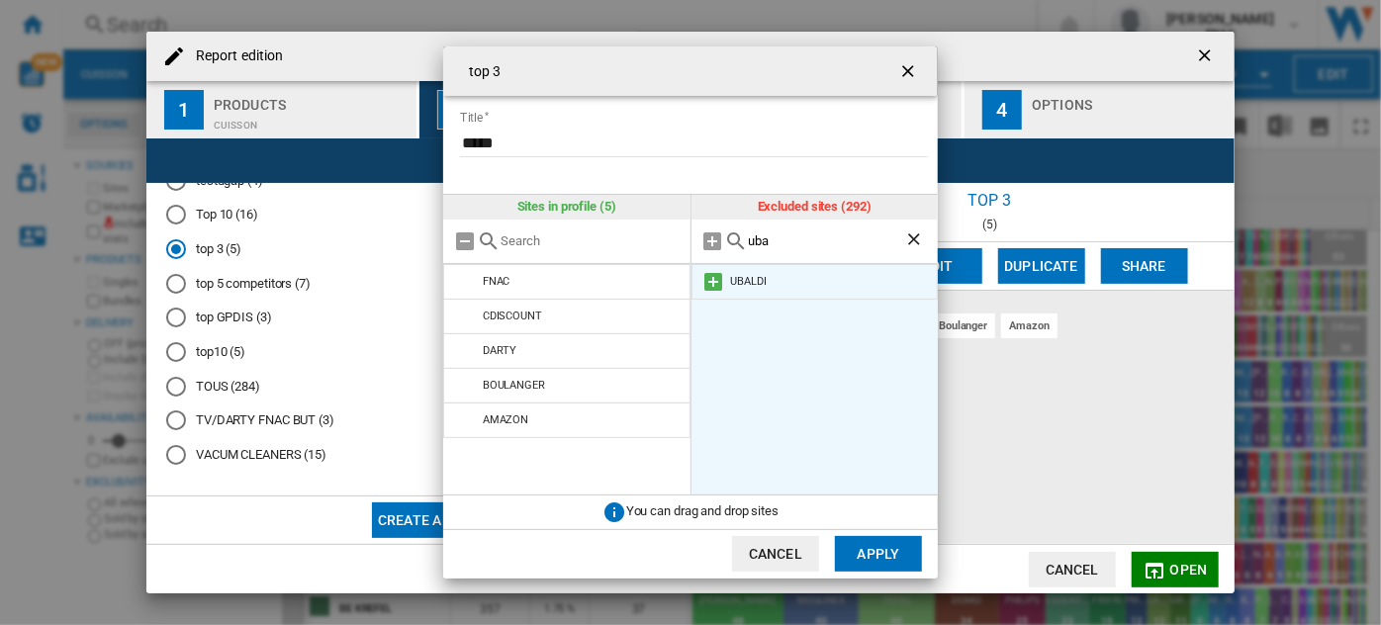
type input "uba"
click at [716, 281] on md-icon "top 3 ..." at bounding box center [714, 282] width 24 height 24
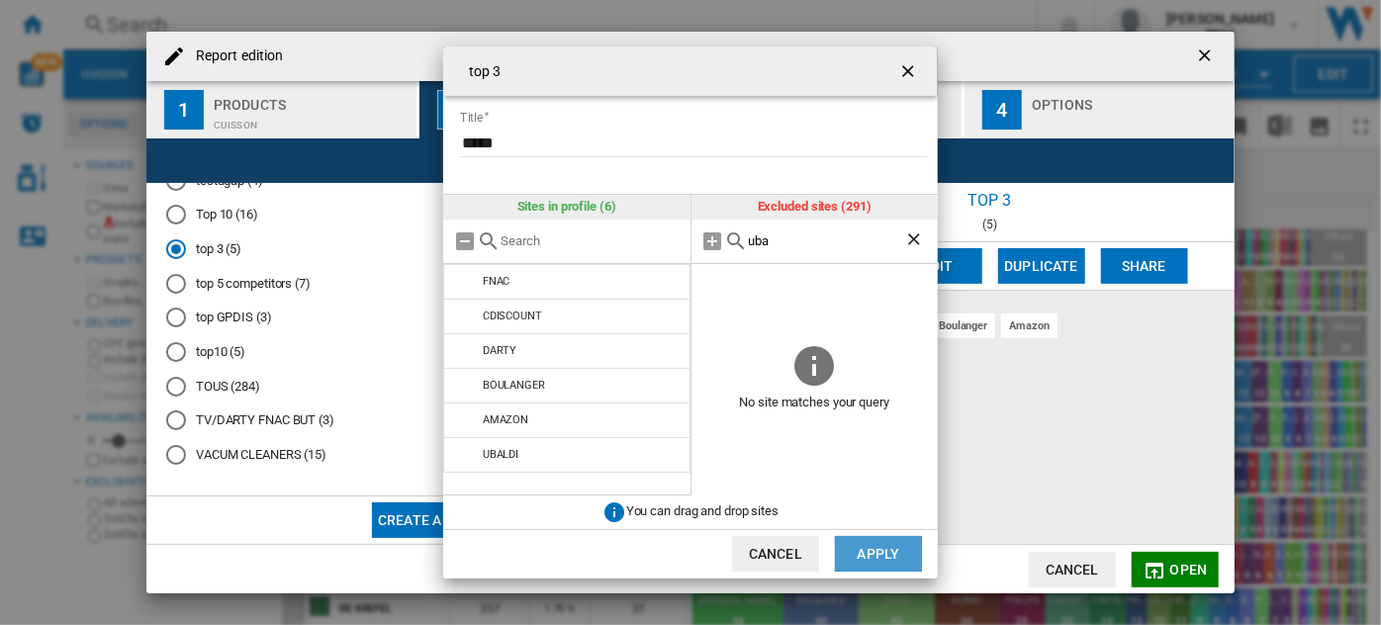
click at [883, 552] on button "Apply" at bounding box center [878, 554] width 87 height 36
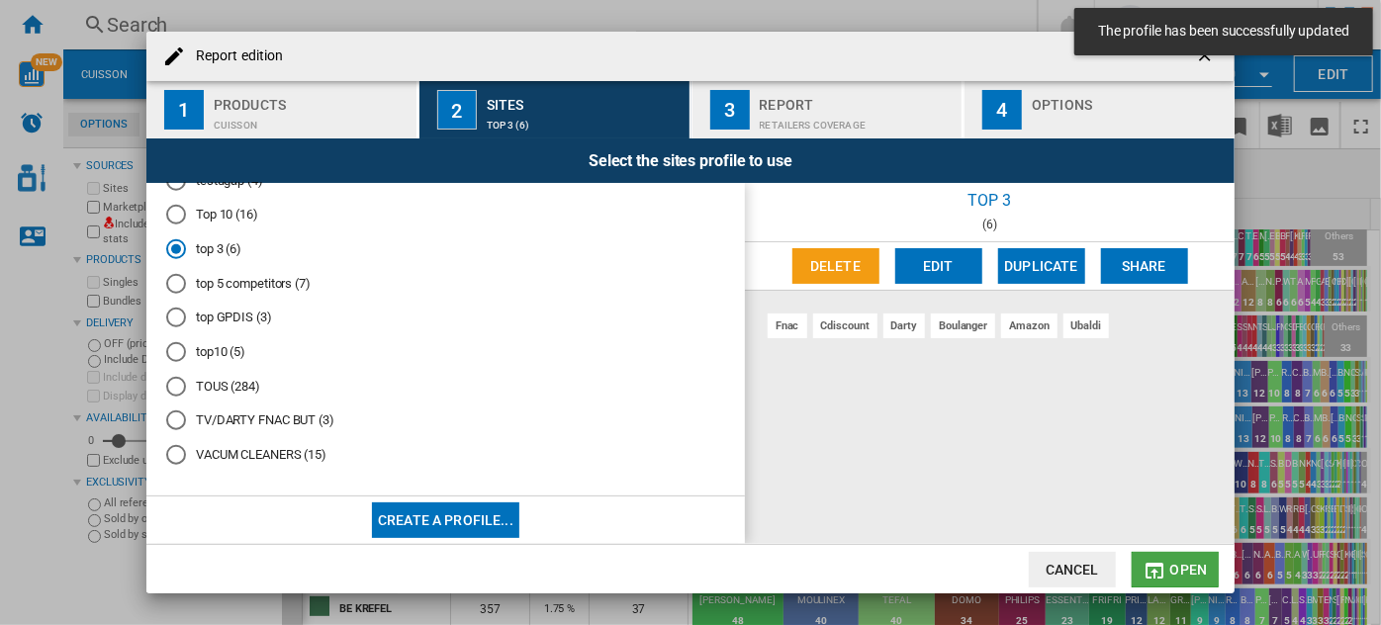
click at [1176, 568] on span "Open" at bounding box center [1189, 570] width 38 height 16
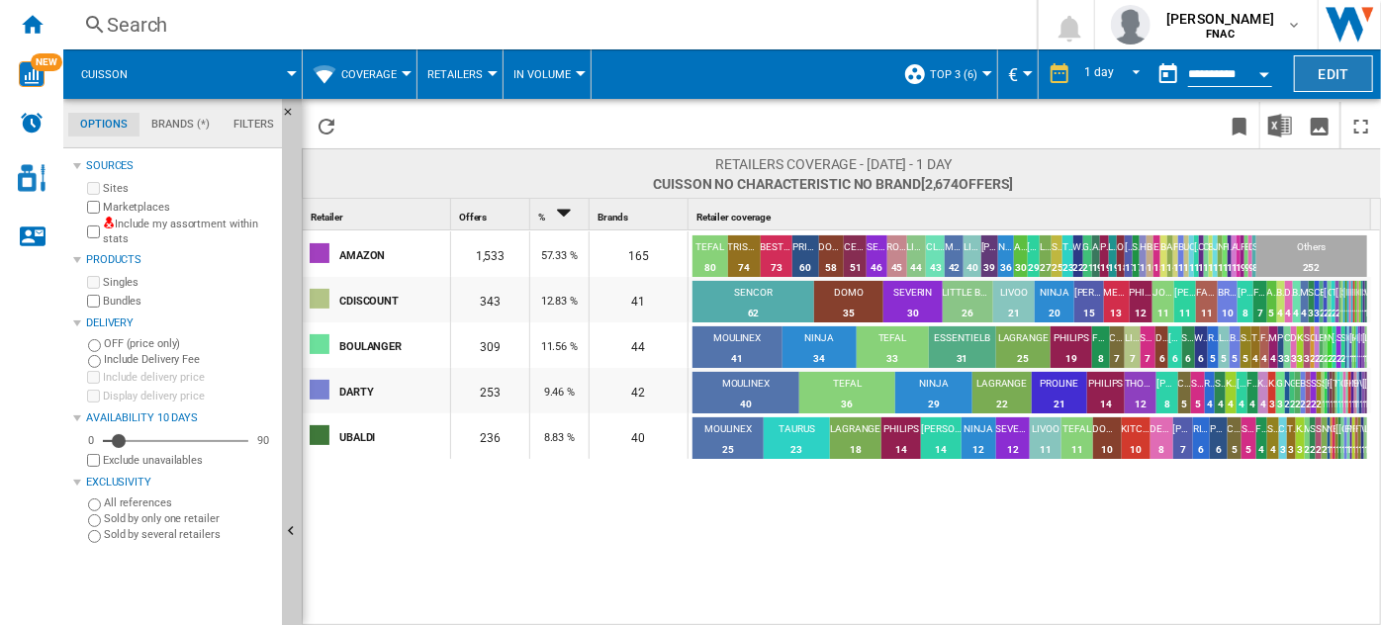
click at [1330, 71] on button "Edit" at bounding box center [1333, 73] width 79 height 37
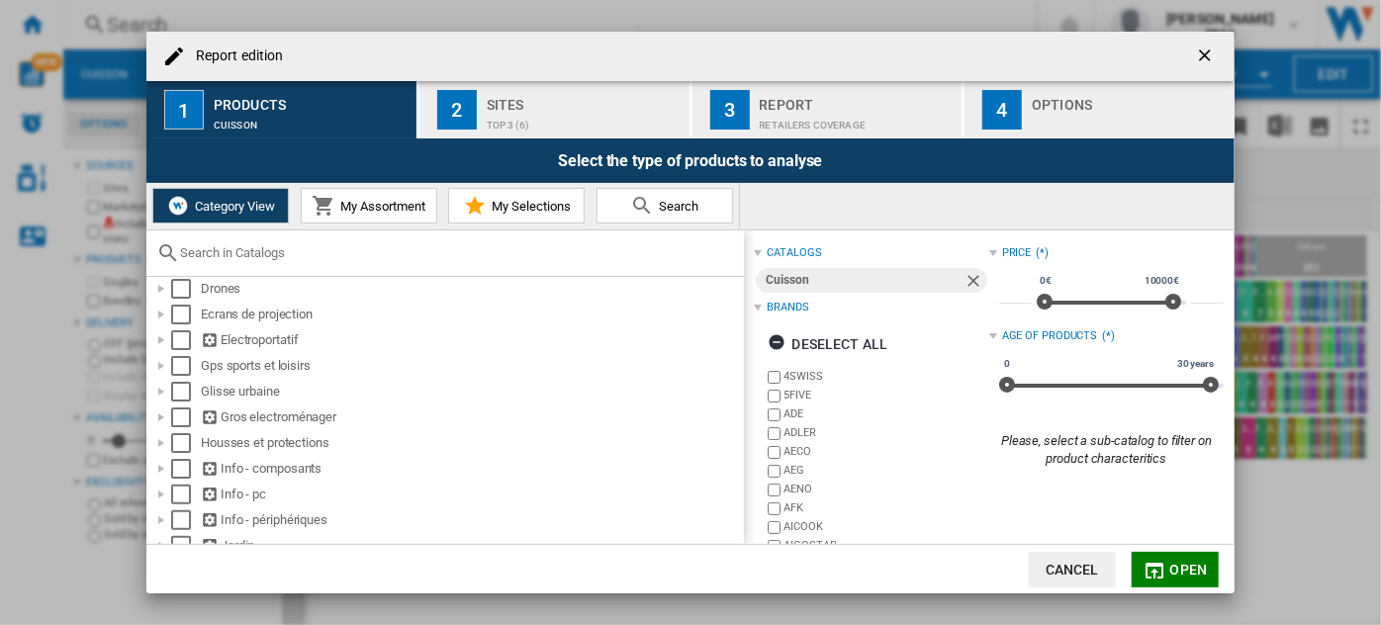
scroll to position [273, 0]
click at [1312, 514] on div "Report edition 1 Products Cuisson 2 Sites top 3 (6) 3 Report Retailers coverage…" at bounding box center [690, 312] width 1381 height 625
click at [1206, 54] on ng-md-icon "getI18NText('BUTTONS.CLOSE_DIALOG')" at bounding box center [1207, 57] width 24 height 24
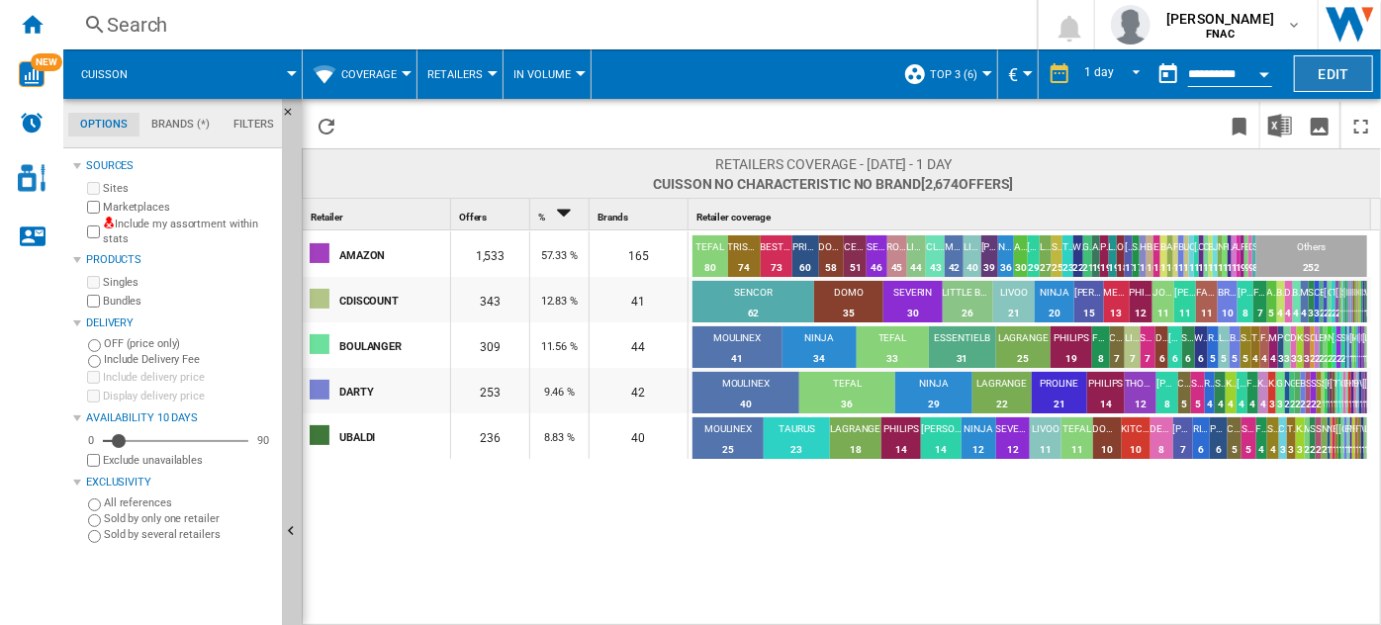
click at [1342, 71] on button "Edit" at bounding box center [1333, 73] width 79 height 37
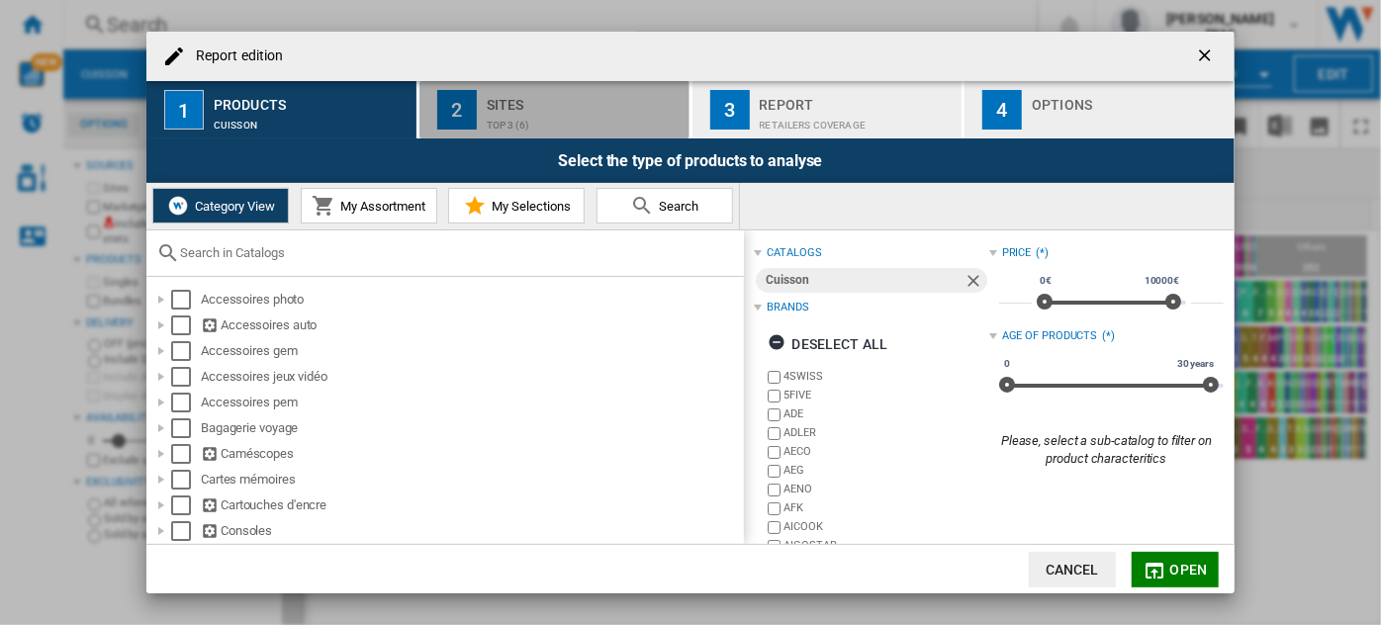
click at [528, 97] on div "Sites" at bounding box center [584, 99] width 195 height 21
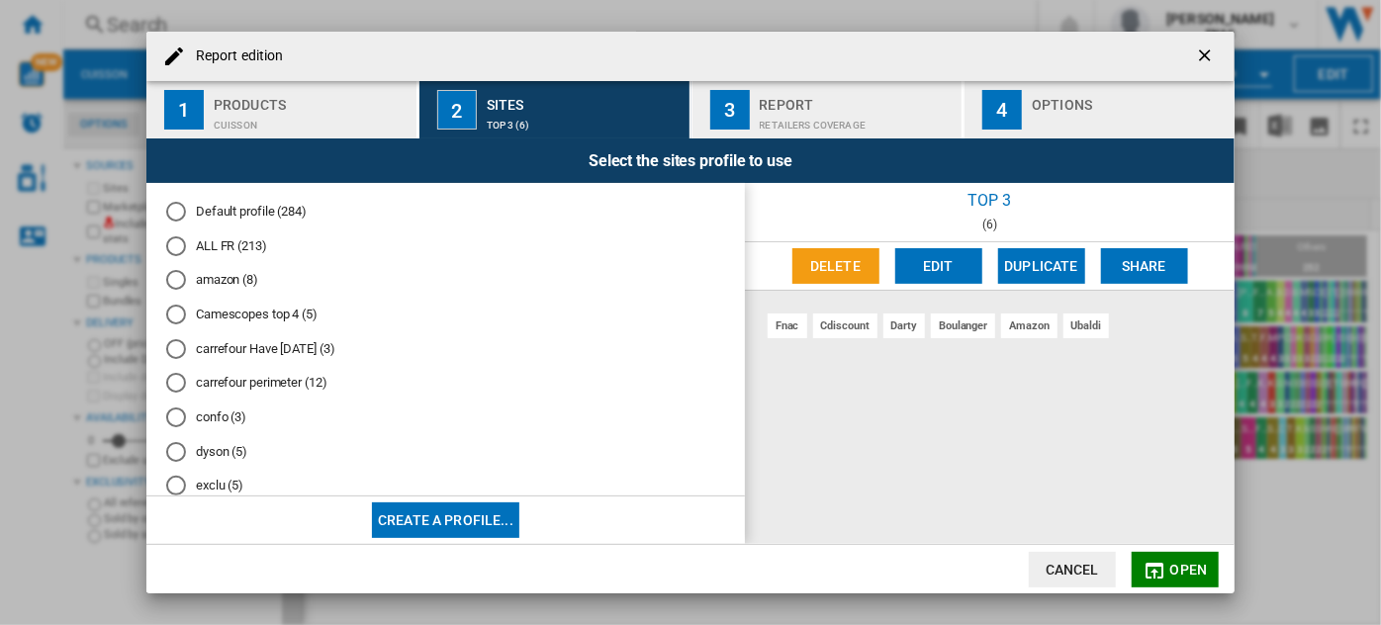
click at [232, 282] on md-radio-button "amazon (8)" at bounding box center [445, 280] width 559 height 19
click at [1173, 569] on span "Open" at bounding box center [1189, 570] width 38 height 16
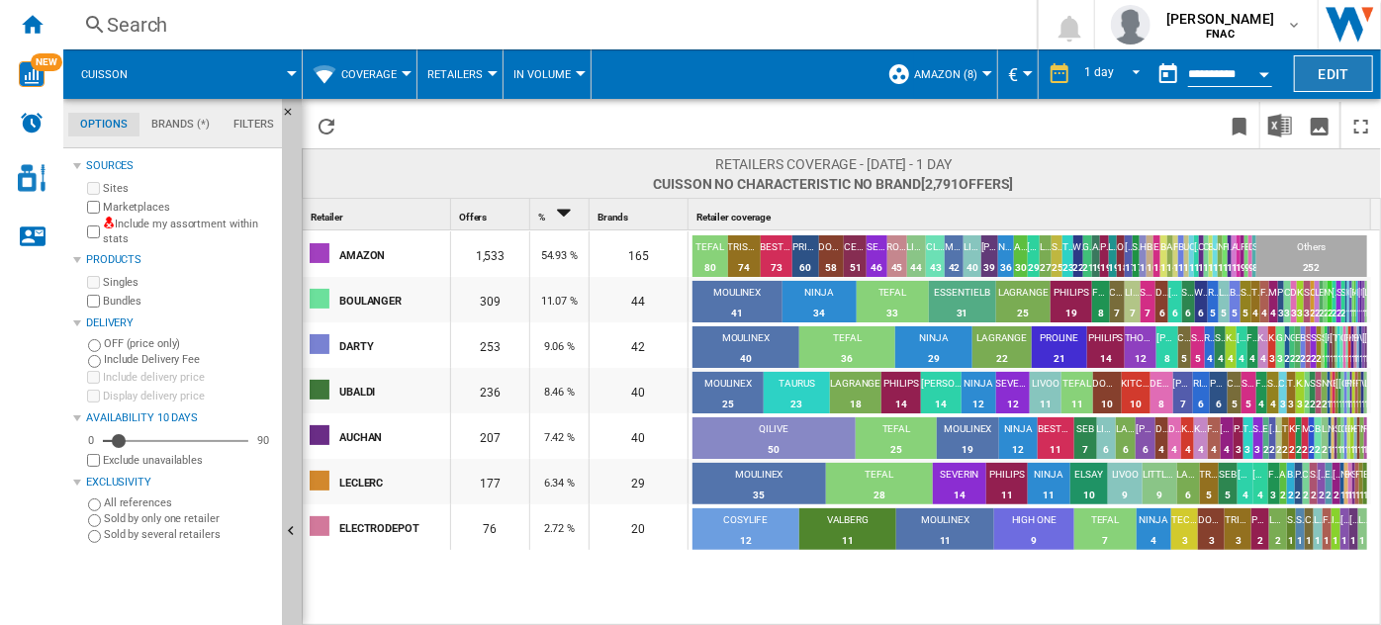
click at [1350, 65] on button "Edit" at bounding box center [1333, 73] width 79 height 37
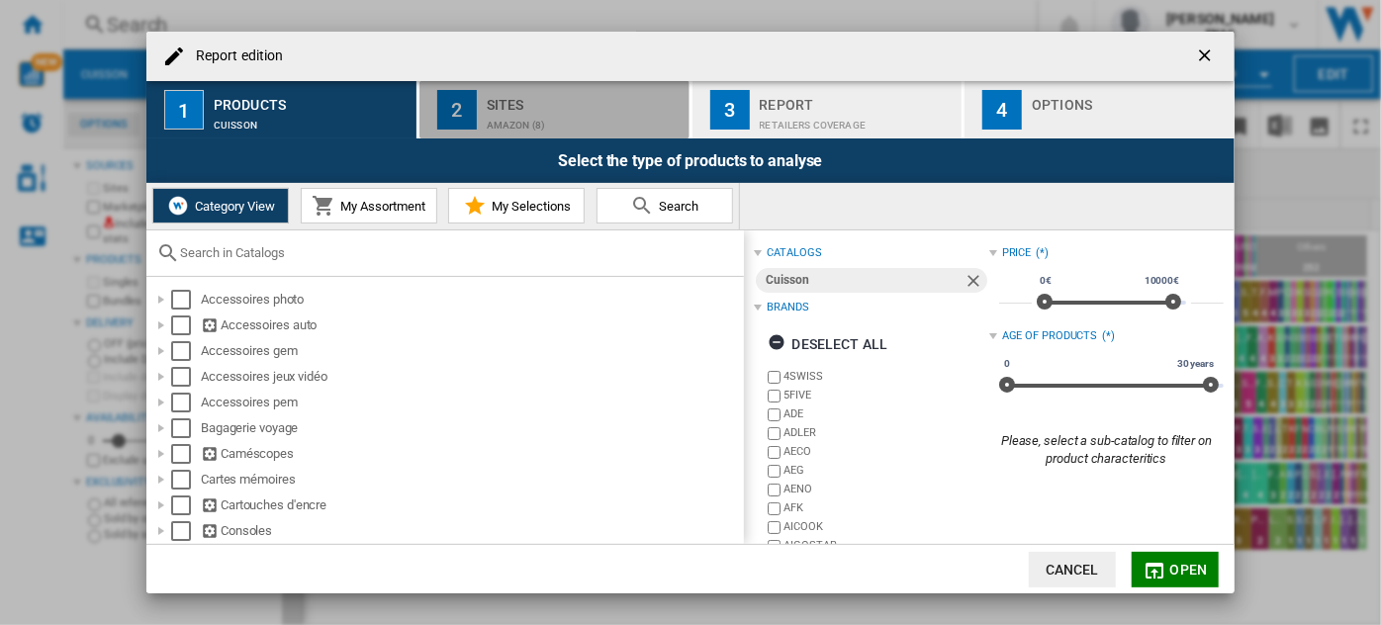
click at [503, 110] on div "amazon (8)" at bounding box center [584, 120] width 195 height 21
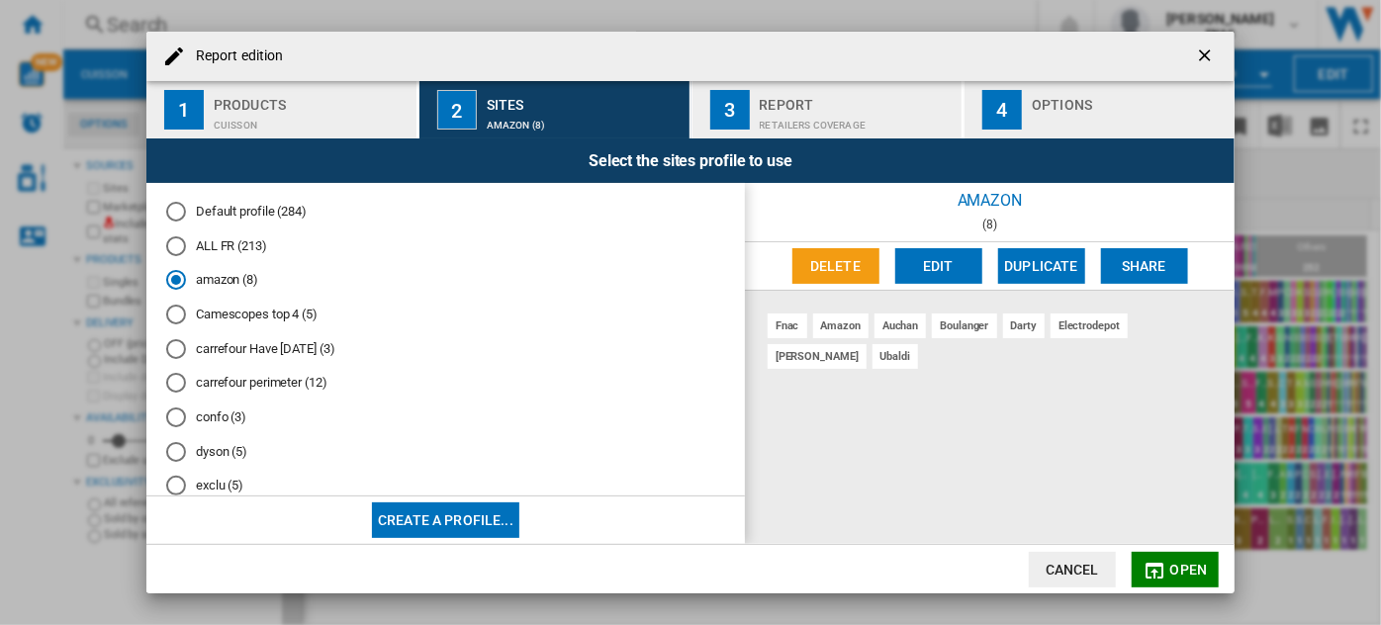
click at [250, 255] on md-radio-button "ALL FR (213)" at bounding box center [445, 245] width 559 height 19
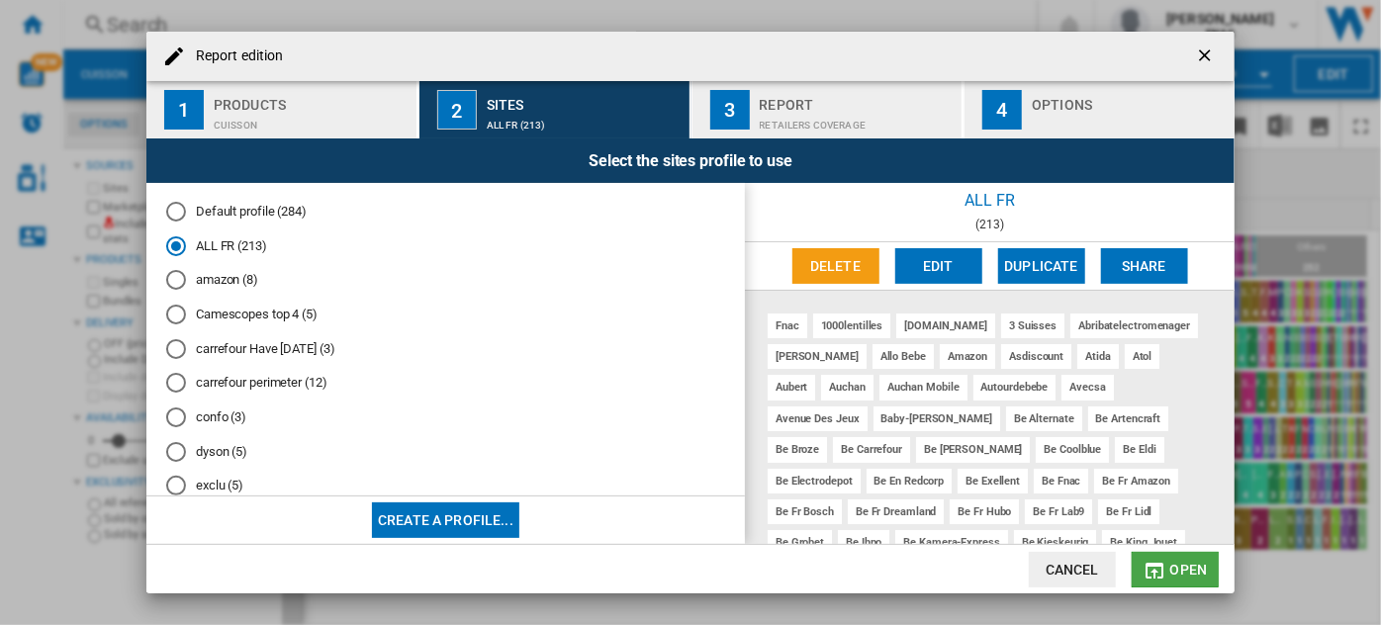
click at [1198, 571] on span "Open" at bounding box center [1189, 570] width 38 height 16
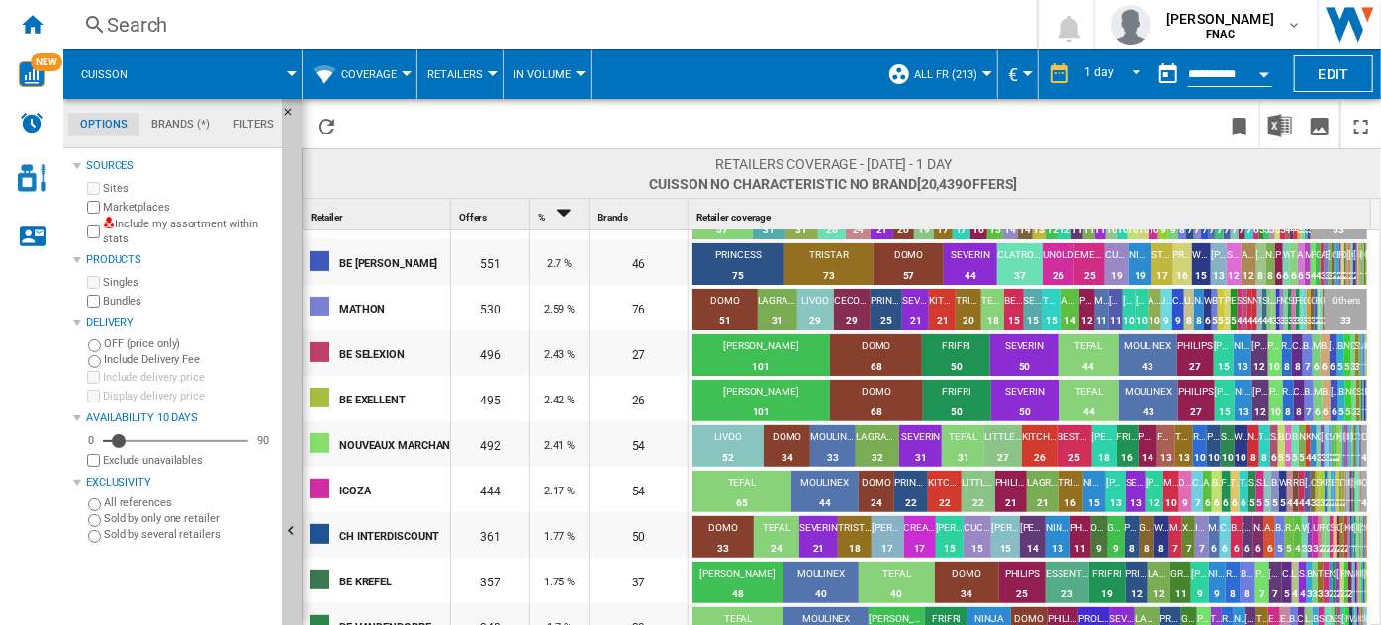
scroll to position [312, 0]
click at [1329, 70] on button "Edit" at bounding box center [1333, 73] width 79 height 37
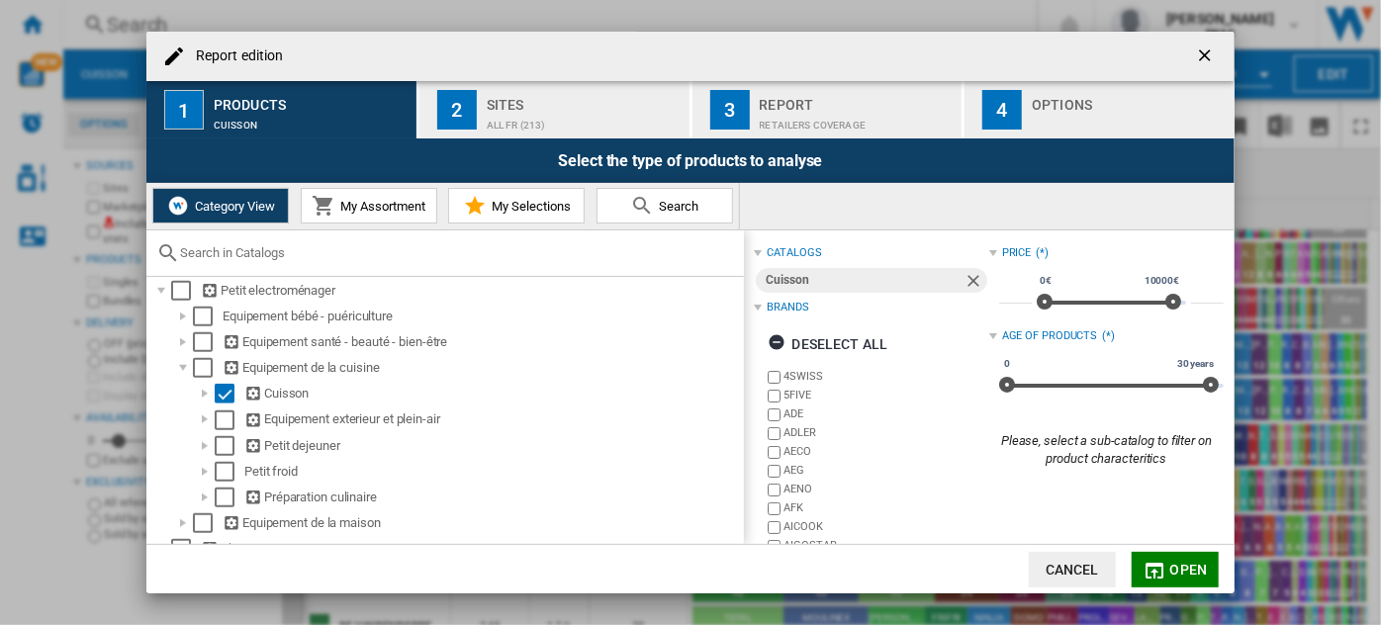
scroll to position [884, 0]
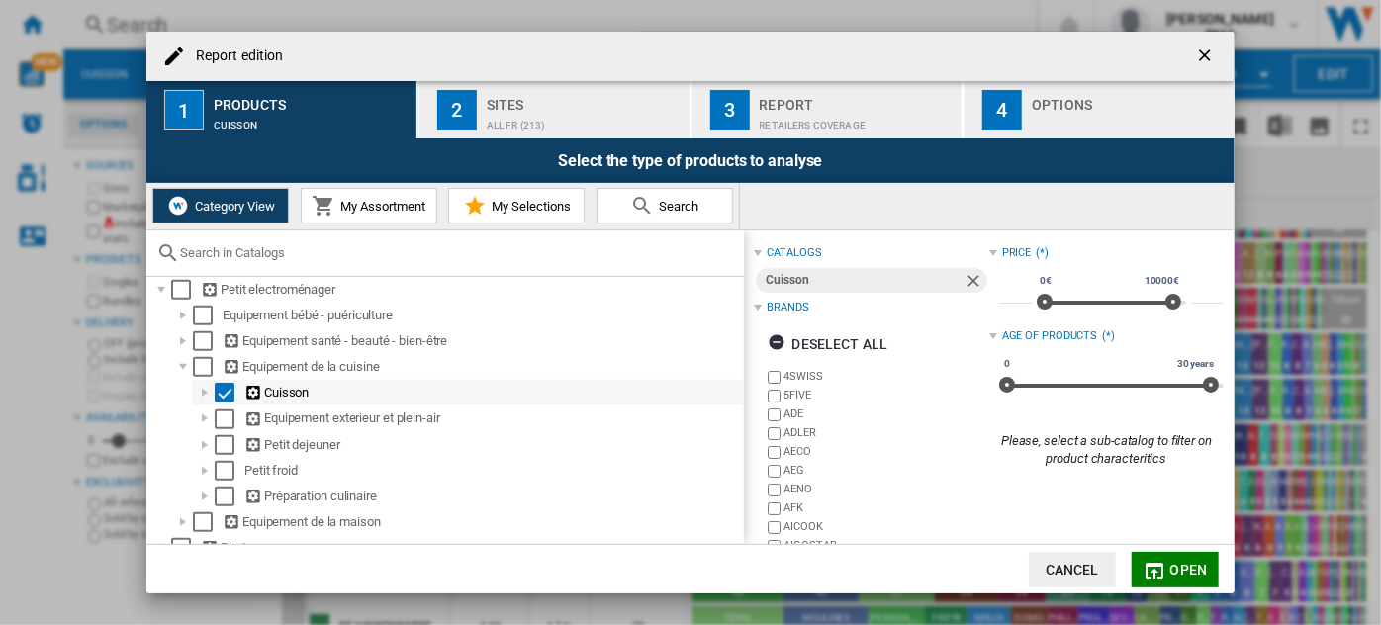
click at [207, 400] on div "Report edition ..." at bounding box center [205, 393] width 20 height 20
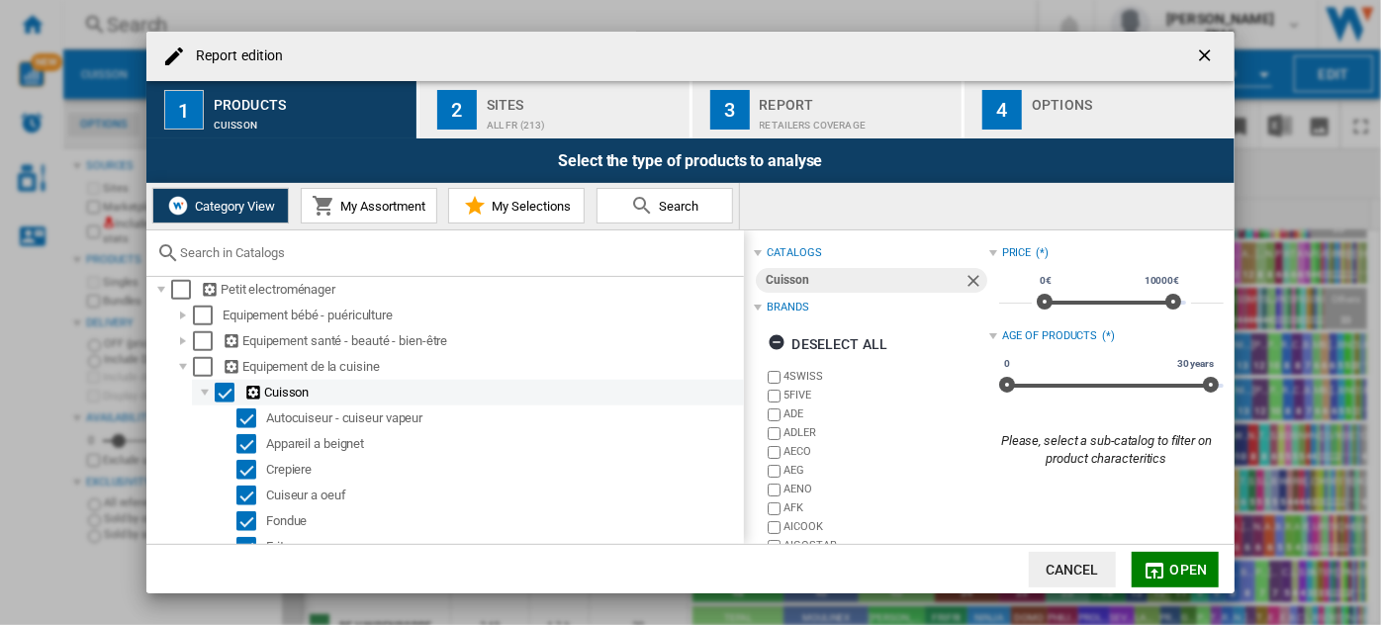
click at [203, 400] on div "Report edition ..." at bounding box center [205, 393] width 20 height 20
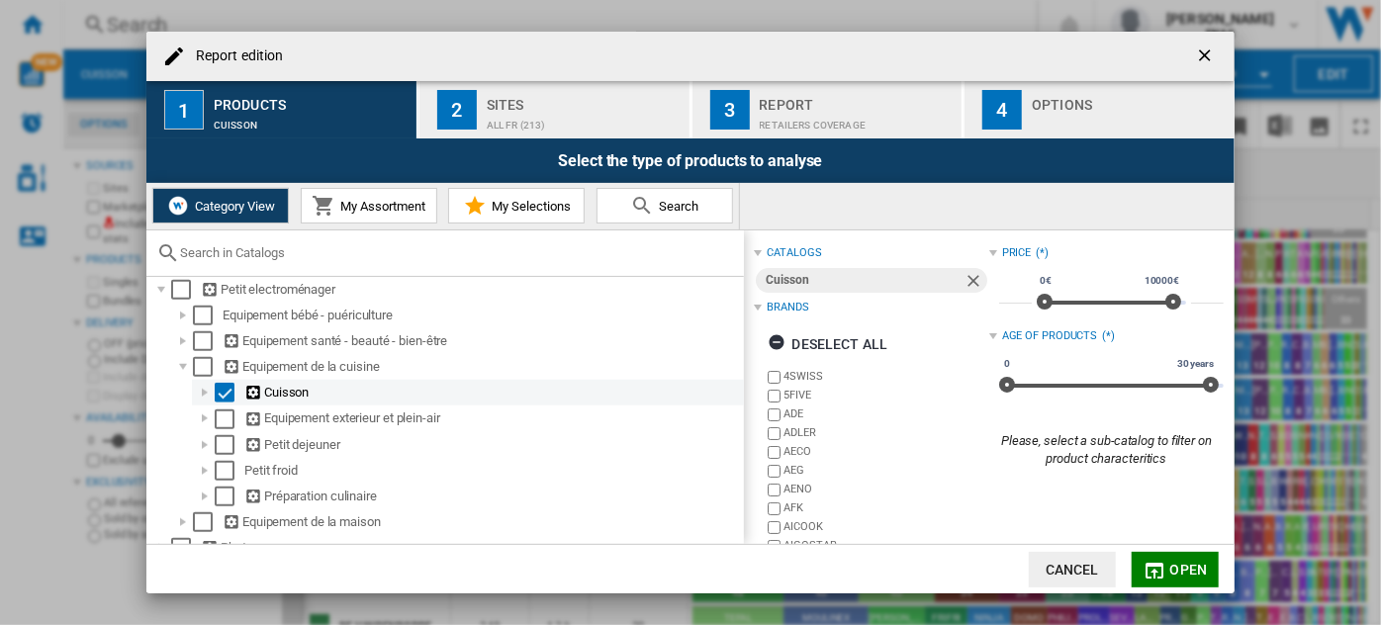
click at [203, 402] on div "Report edition ..." at bounding box center [205, 393] width 20 height 20
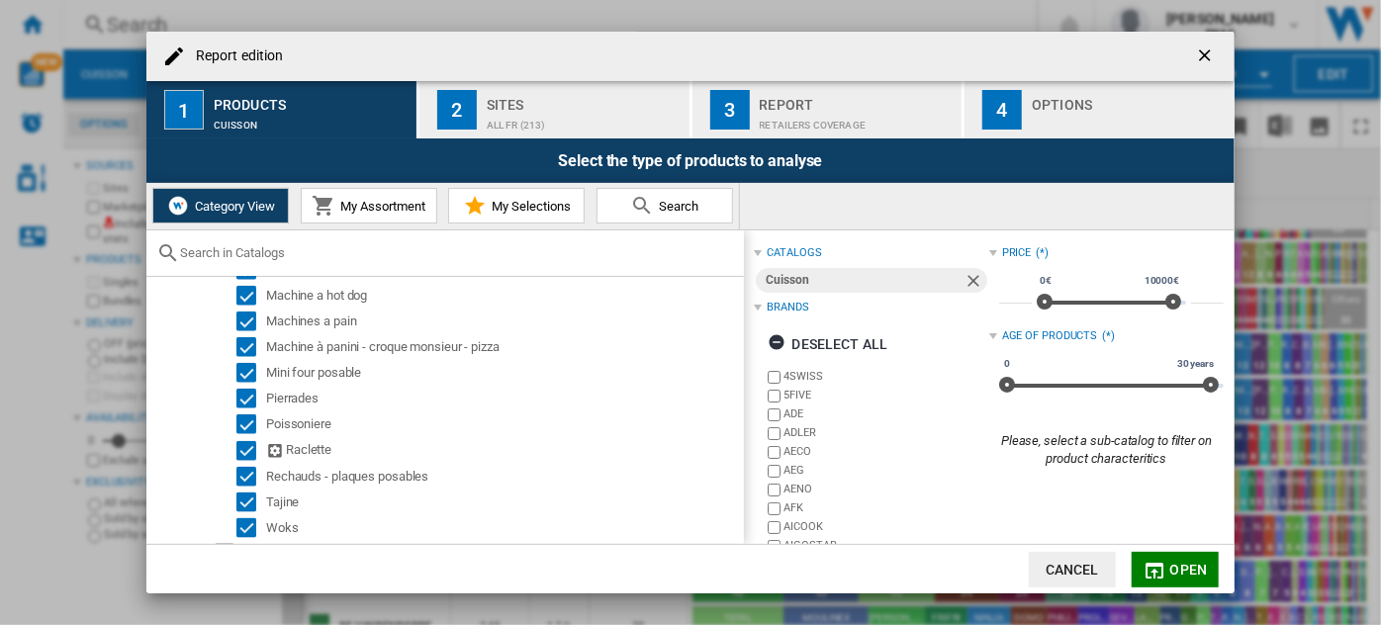
scroll to position [1416, 0]
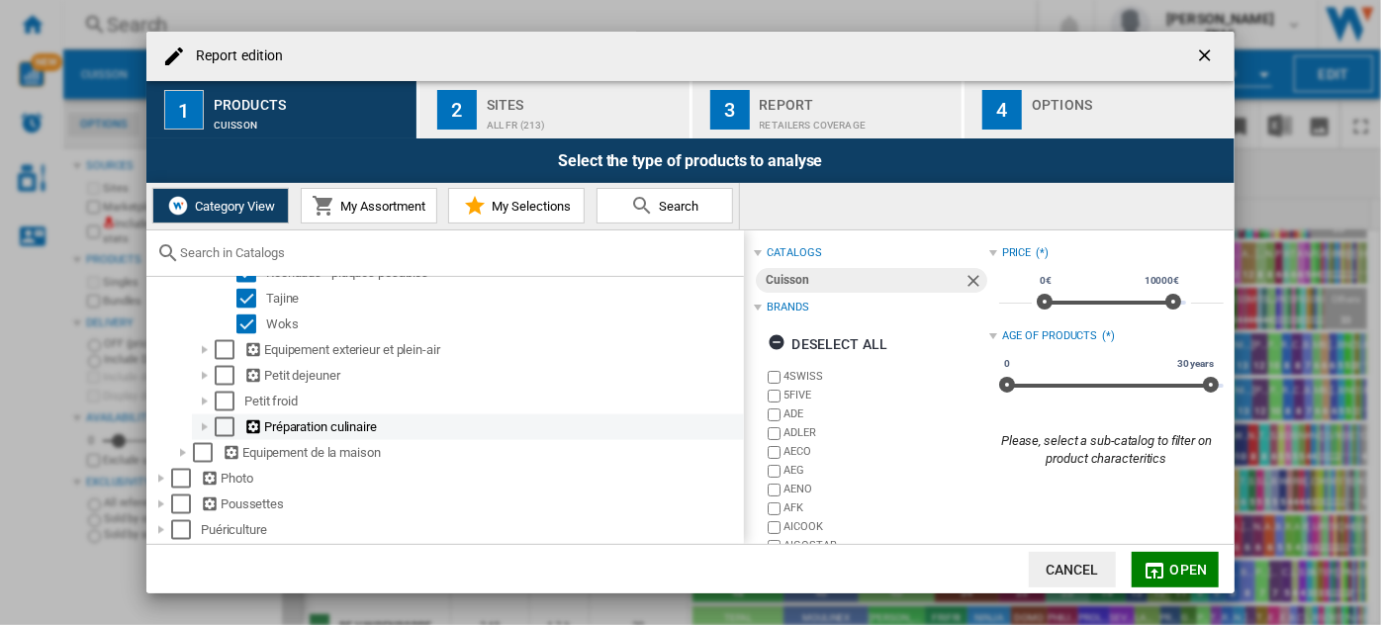
click at [204, 437] on div "Report edition ..." at bounding box center [205, 427] width 20 height 20
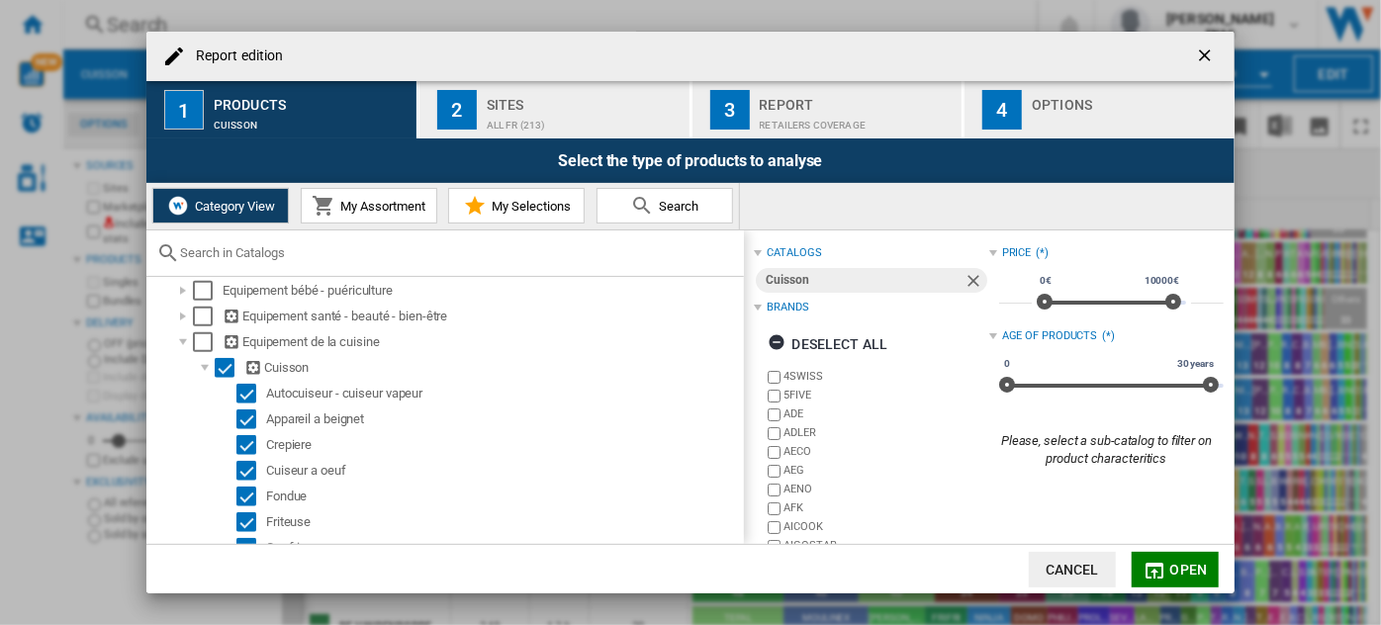
scroll to position [908, 0]
click at [225, 373] on div "Select" at bounding box center [225, 369] width 20 height 20
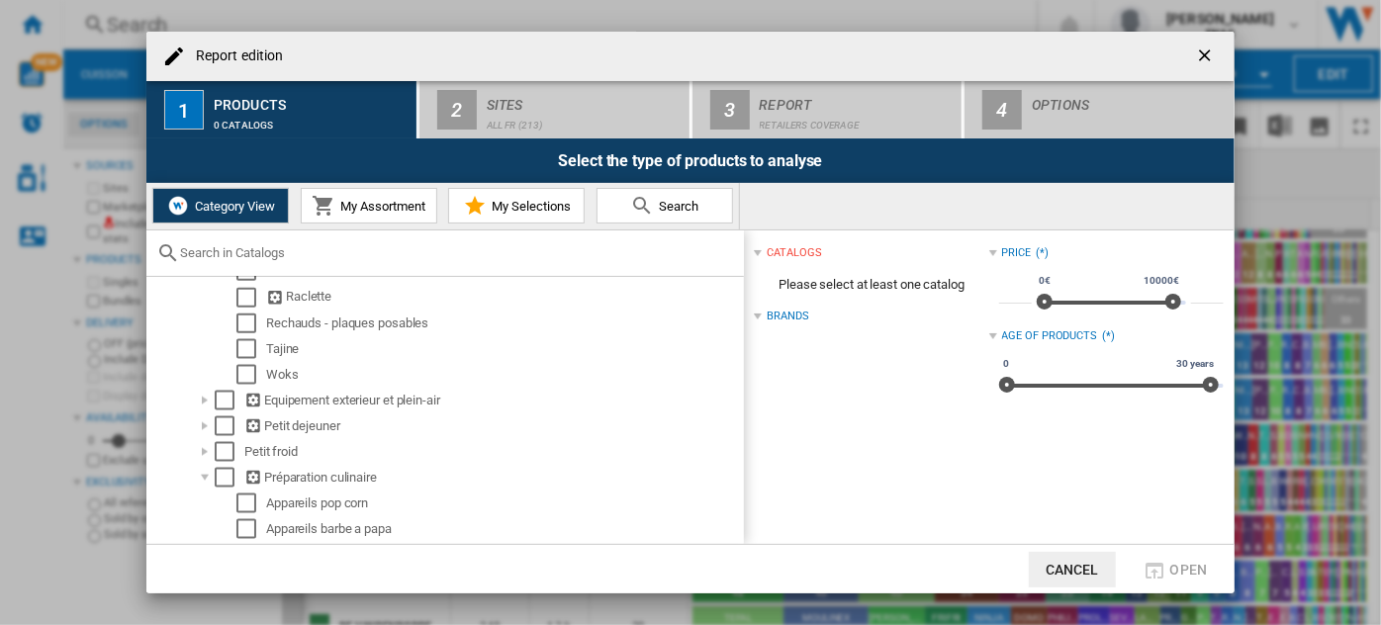
scroll to position [1382, 0]
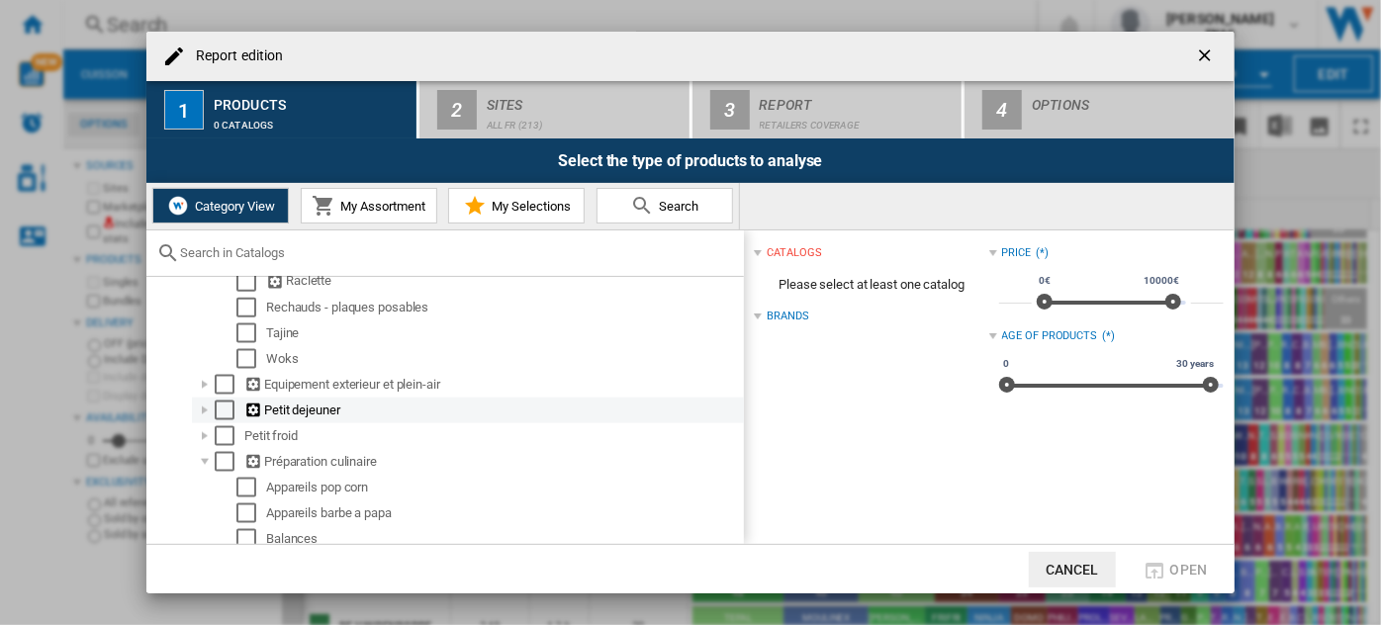
click at [207, 420] on div "Report edition ..." at bounding box center [205, 411] width 20 height 20
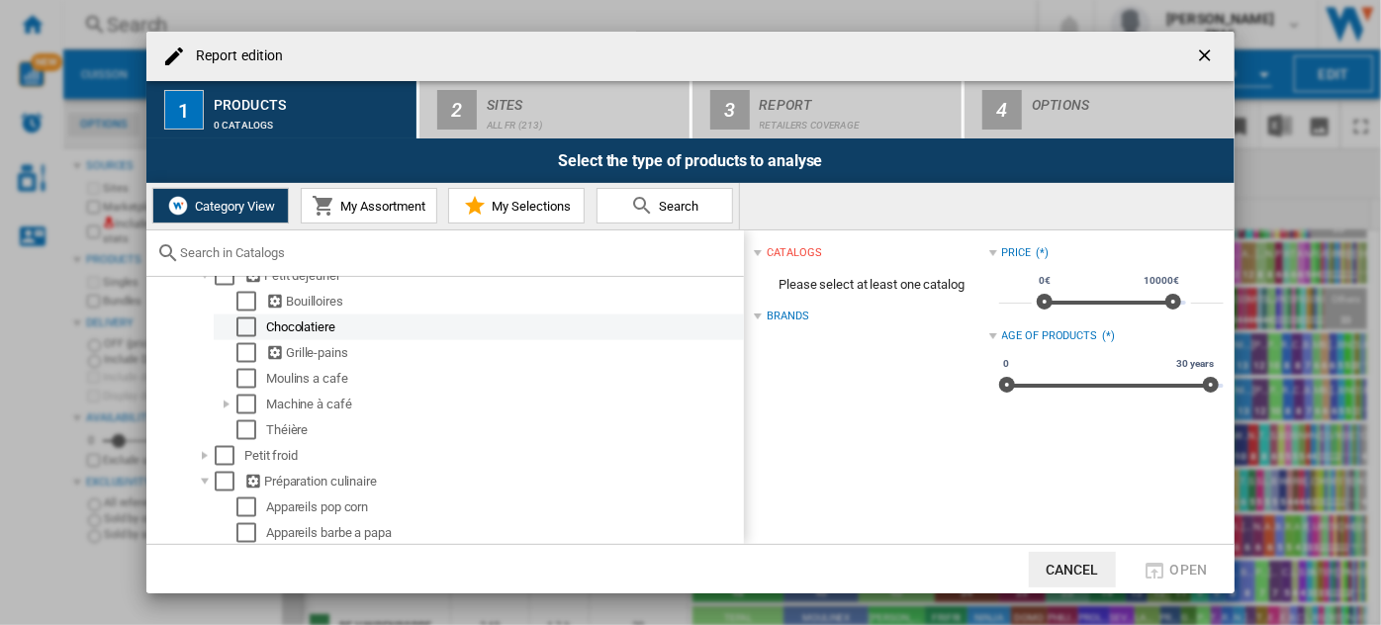
scroll to position [1517, 0]
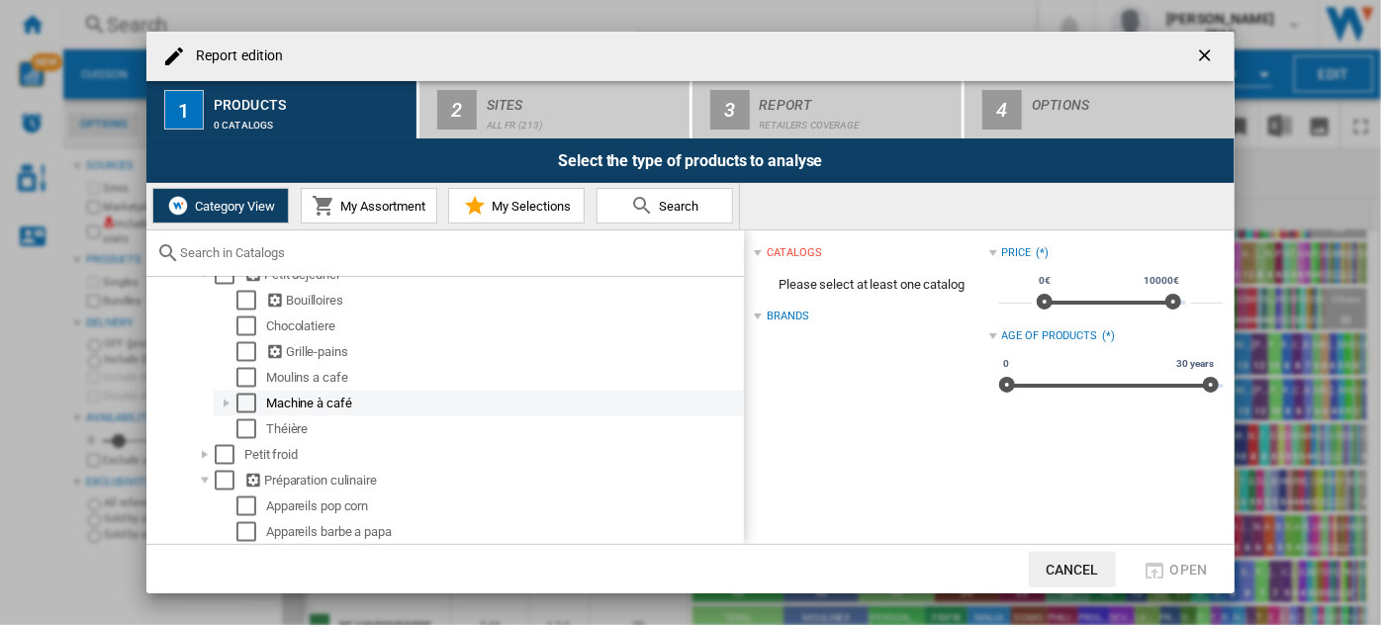
click at [245, 413] on div "Select" at bounding box center [246, 404] width 20 height 20
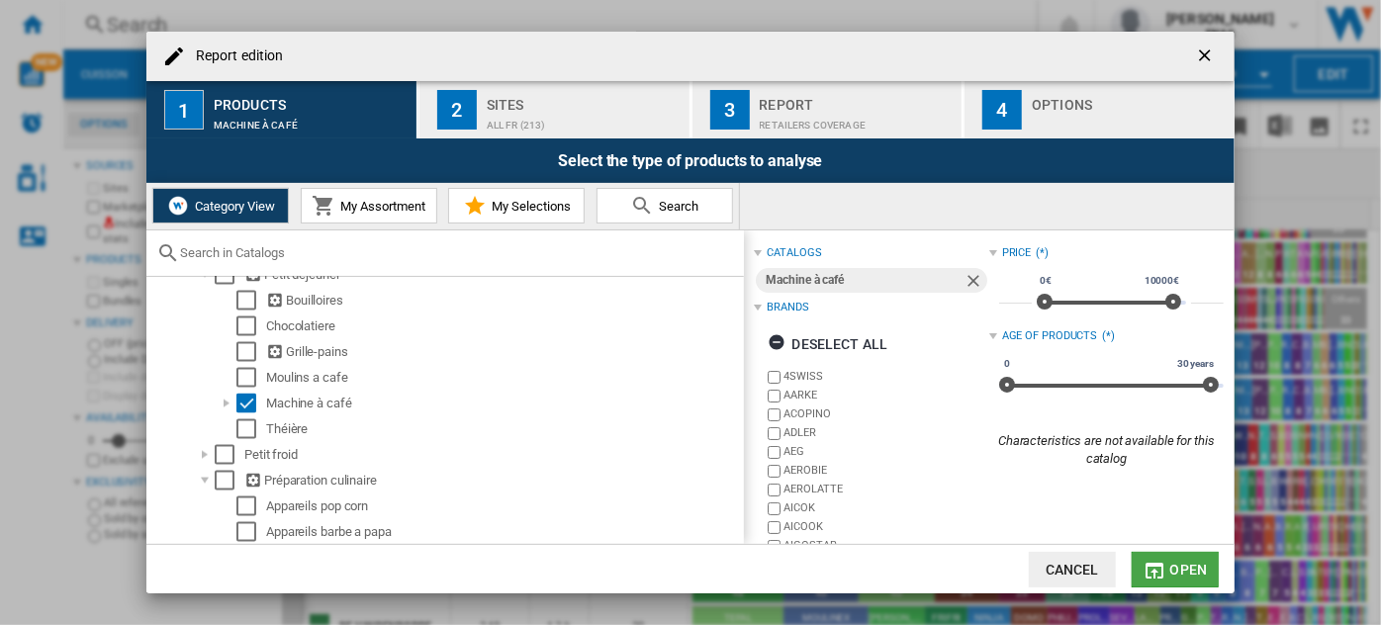
click at [1162, 565] on md-icon "Report edition ..." at bounding box center [1155, 571] width 24 height 24
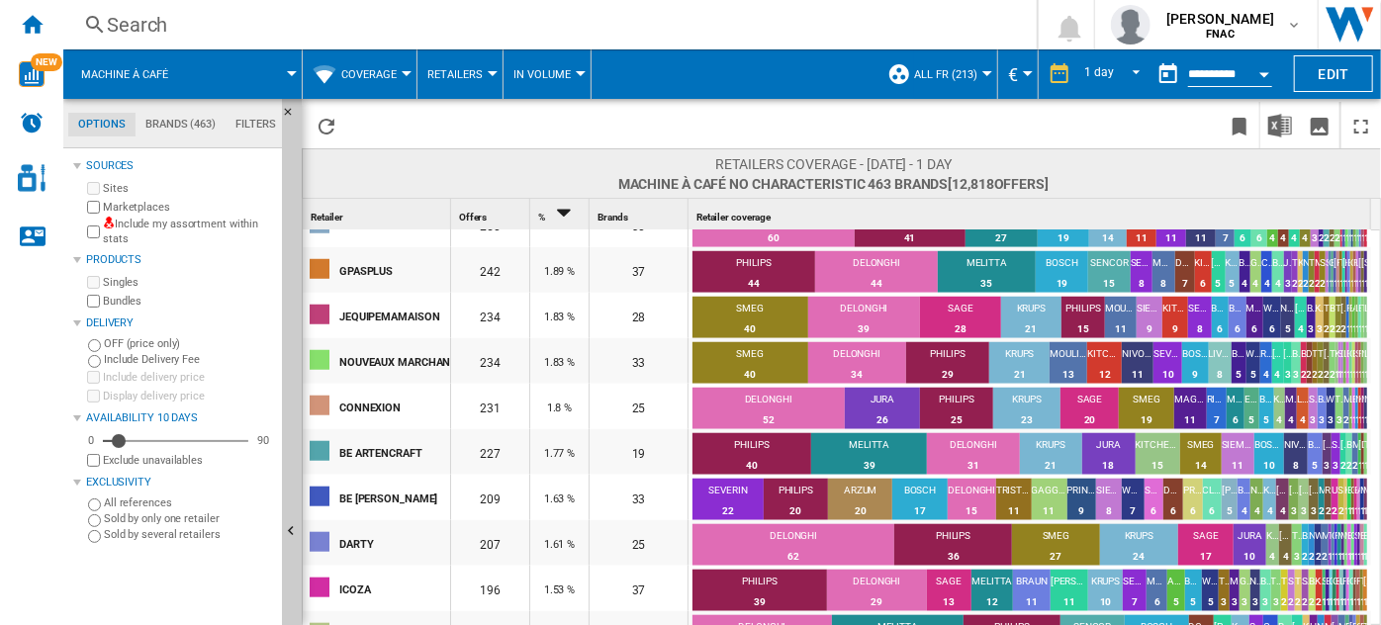
scroll to position [904, 0]
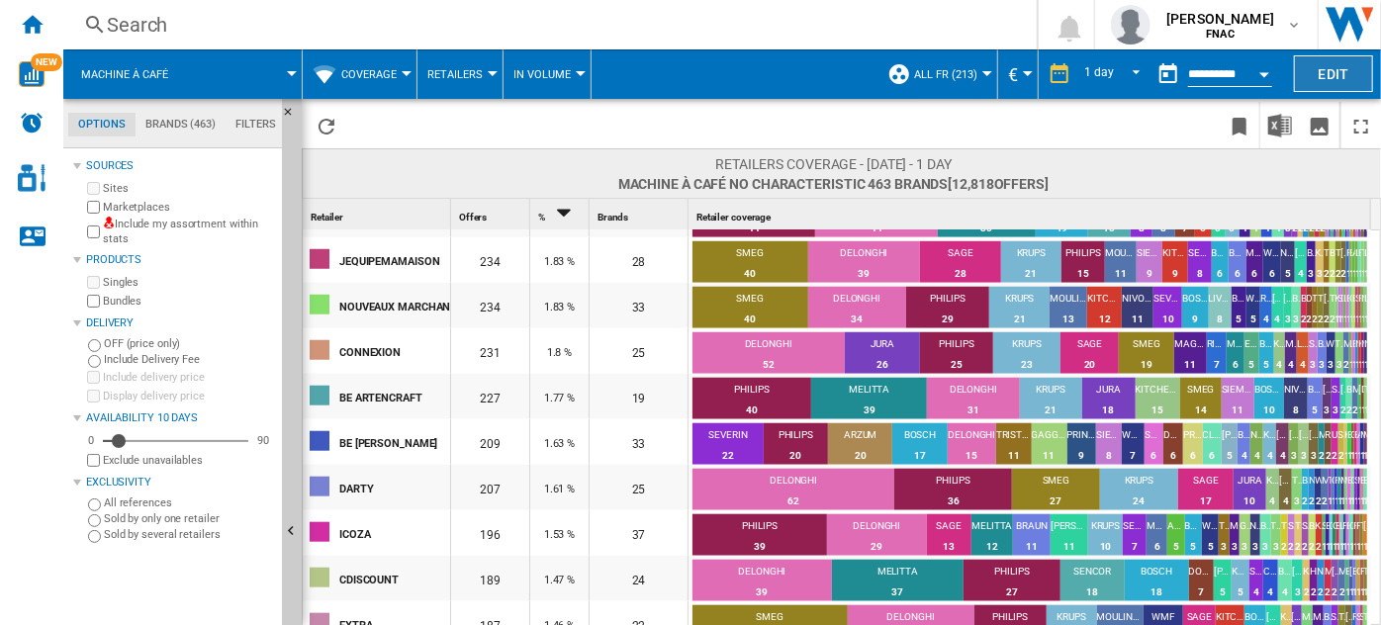
click at [1333, 70] on button "Edit" at bounding box center [1333, 73] width 79 height 37
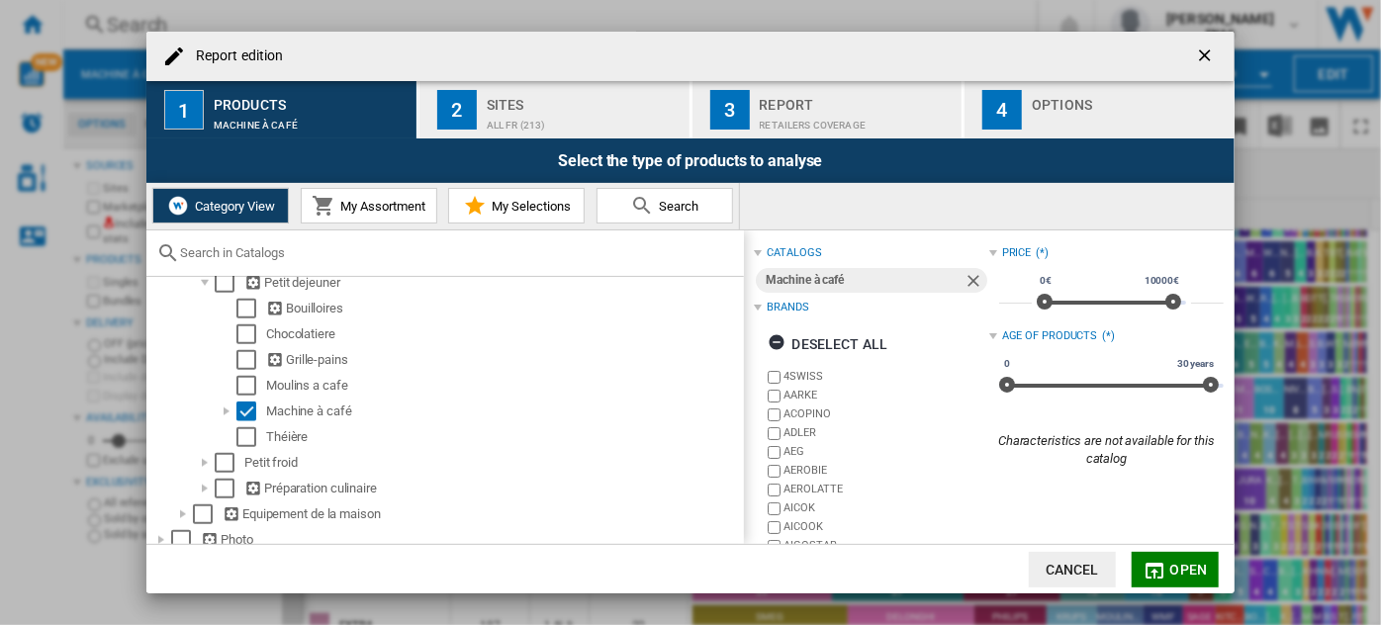
scroll to position [1046, 0]
click at [229, 421] on div "Report edition ..." at bounding box center [227, 412] width 20 height 20
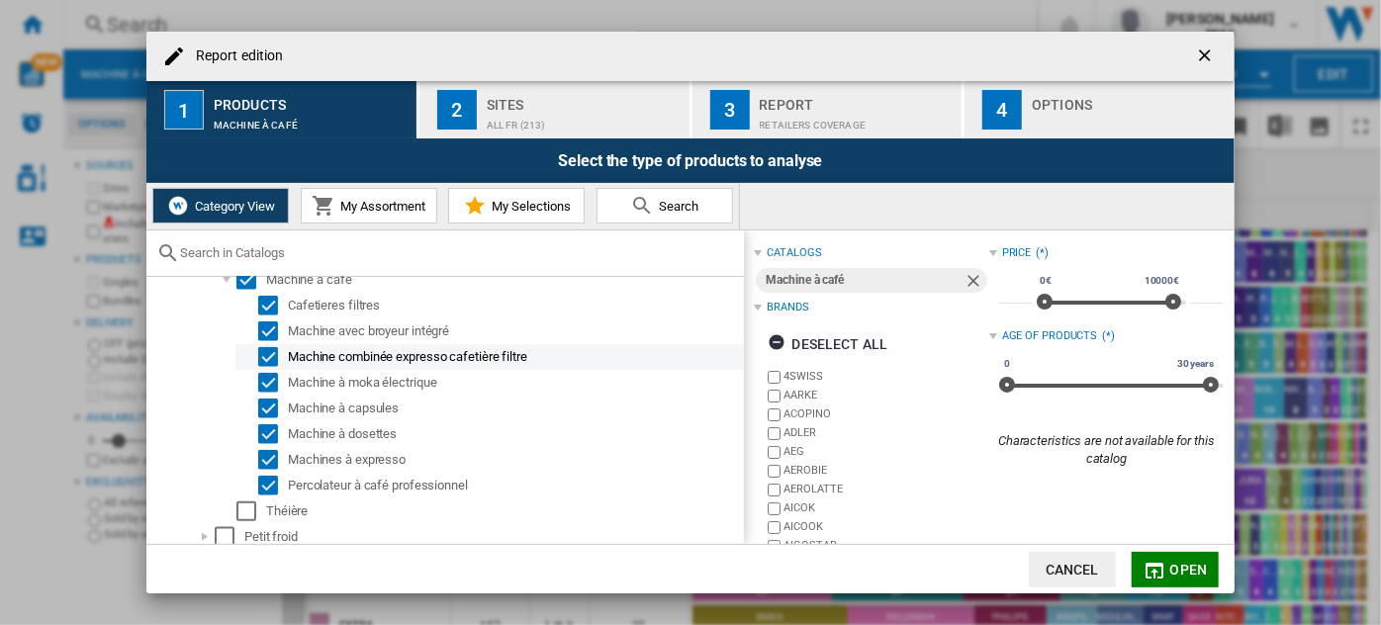
scroll to position [1191, 0]
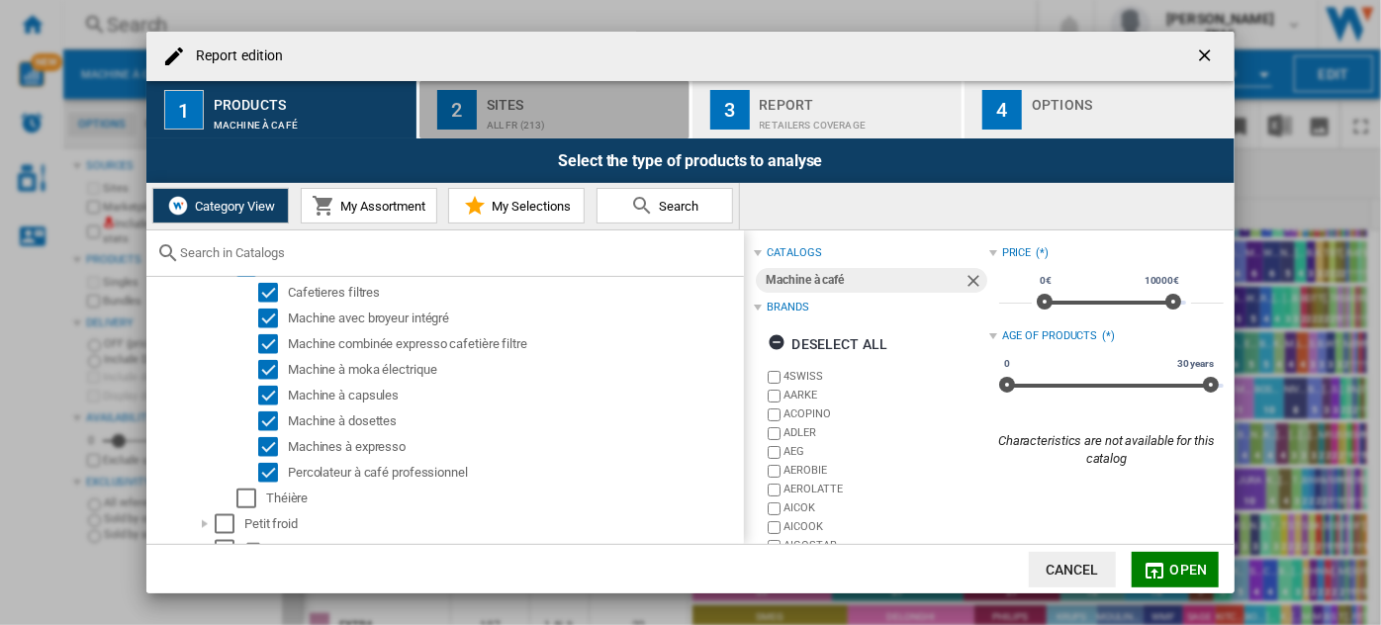
click at [617, 89] on div "Sites" at bounding box center [584, 99] width 195 height 21
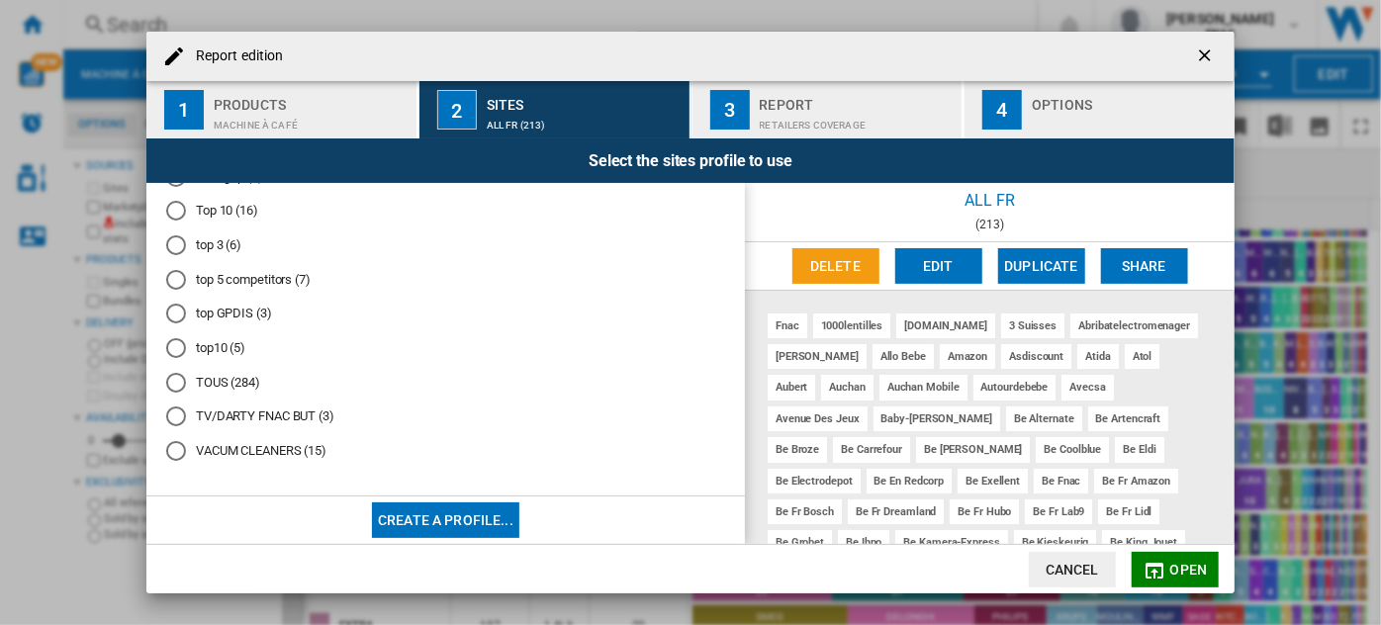
scroll to position [888, 0]
click at [217, 339] on md-radio-button "top10 (5)" at bounding box center [445, 348] width 559 height 19
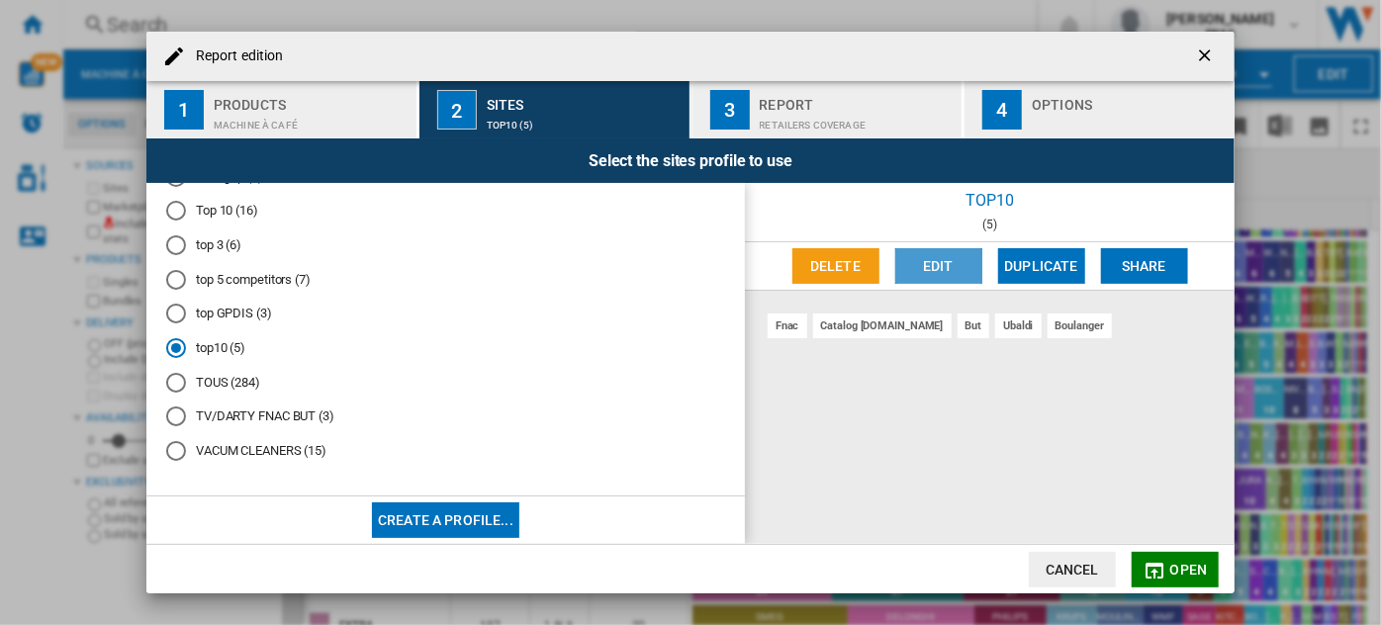
click at [931, 255] on button "Edit" at bounding box center [938, 266] width 87 height 36
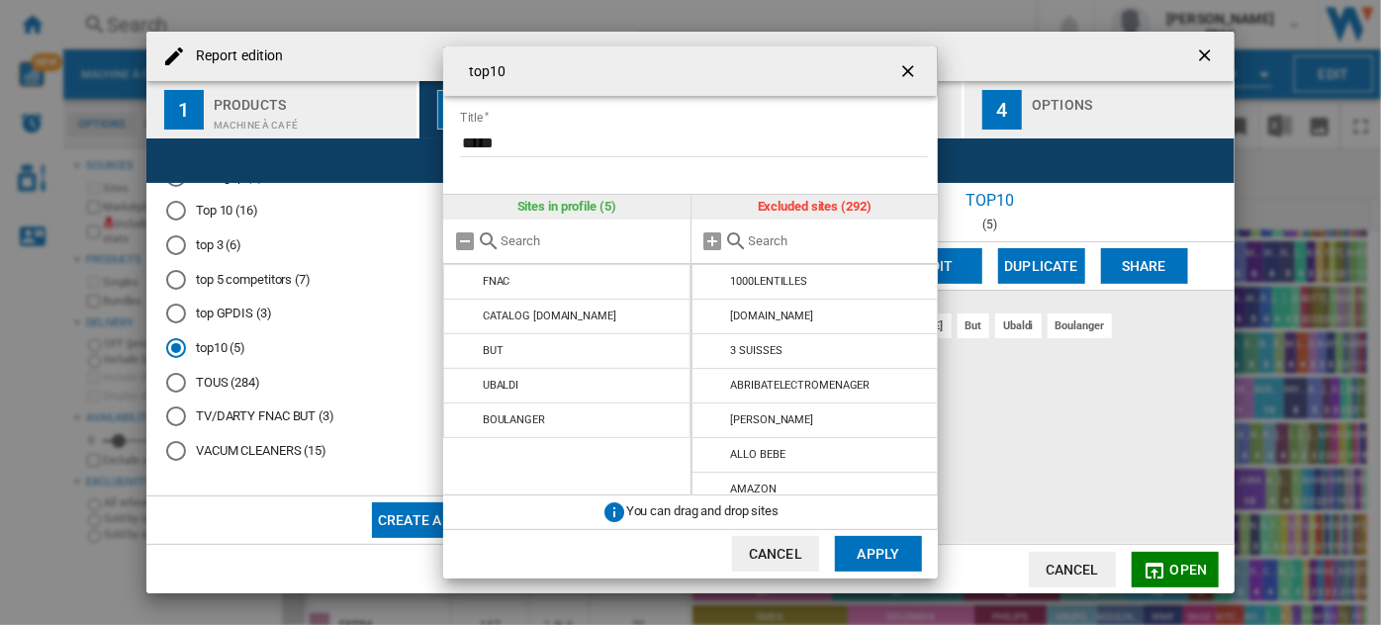
click at [759, 234] on input "top10 Title ..." at bounding box center [839, 240] width 180 height 15
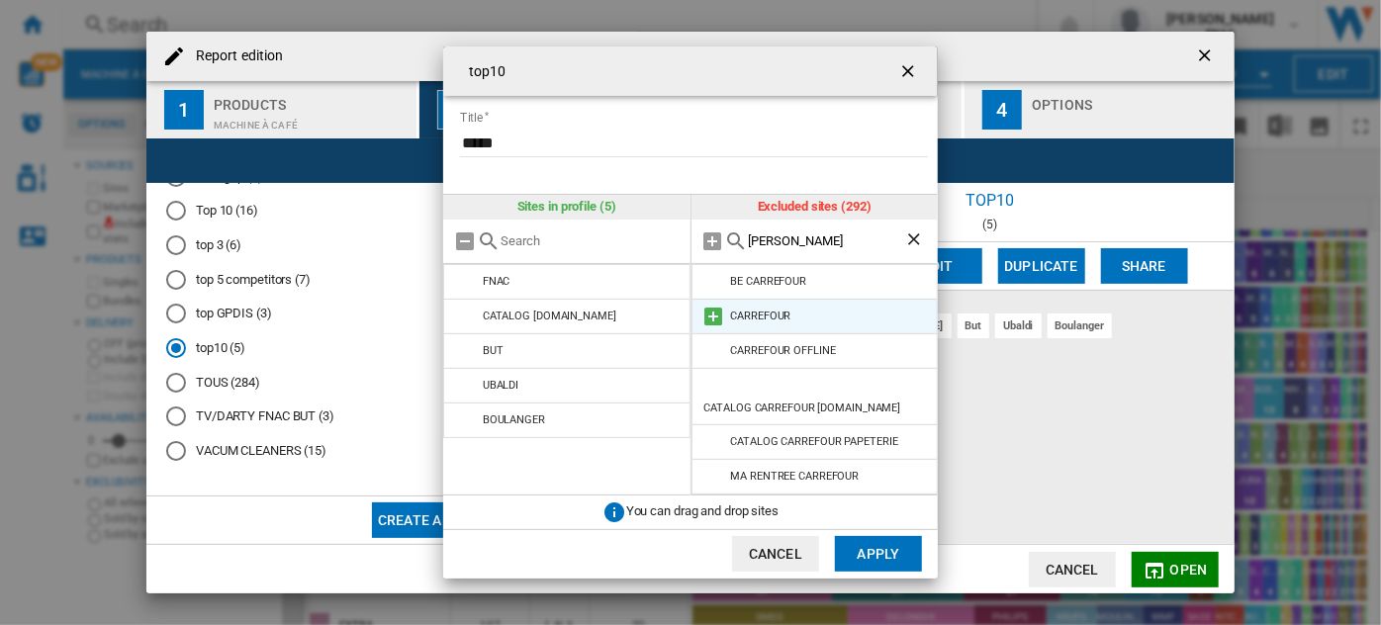
click at [712, 315] on md-icon "top10 Title ..." at bounding box center [714, 317] width 24 height 24
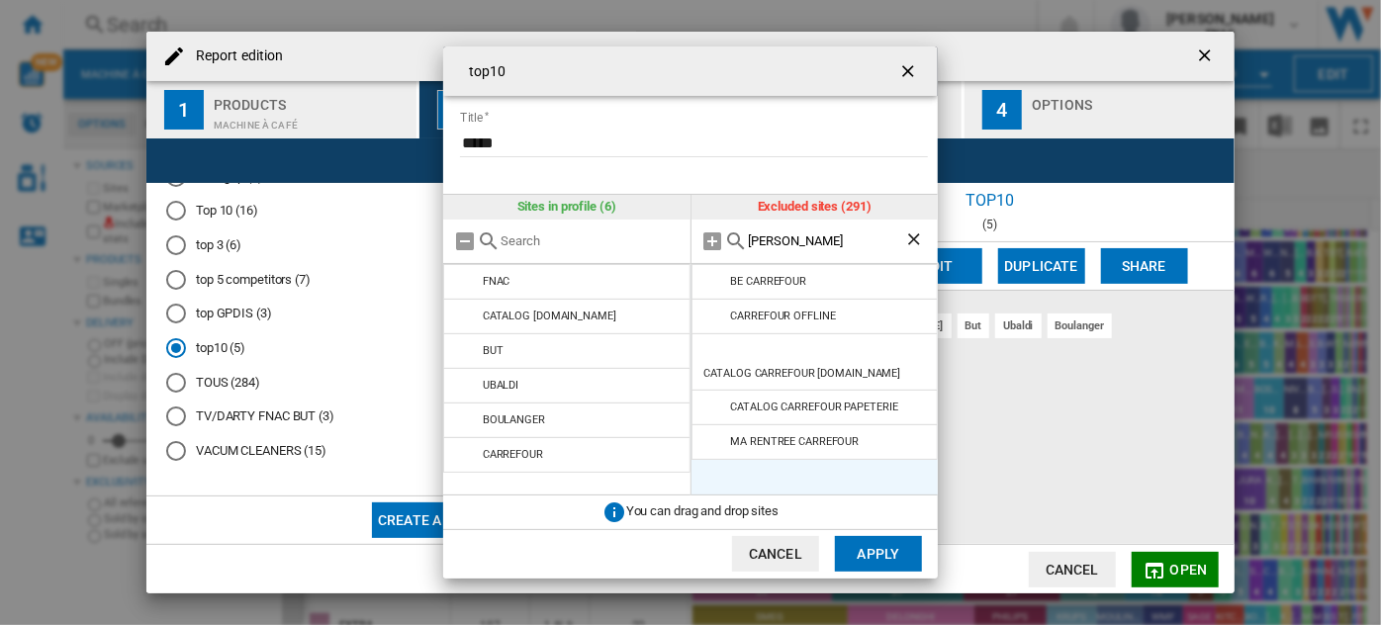
click at [768, 241] on input "[PERSON_NAME]" at bounding box center [827, 240] width 156 height 15
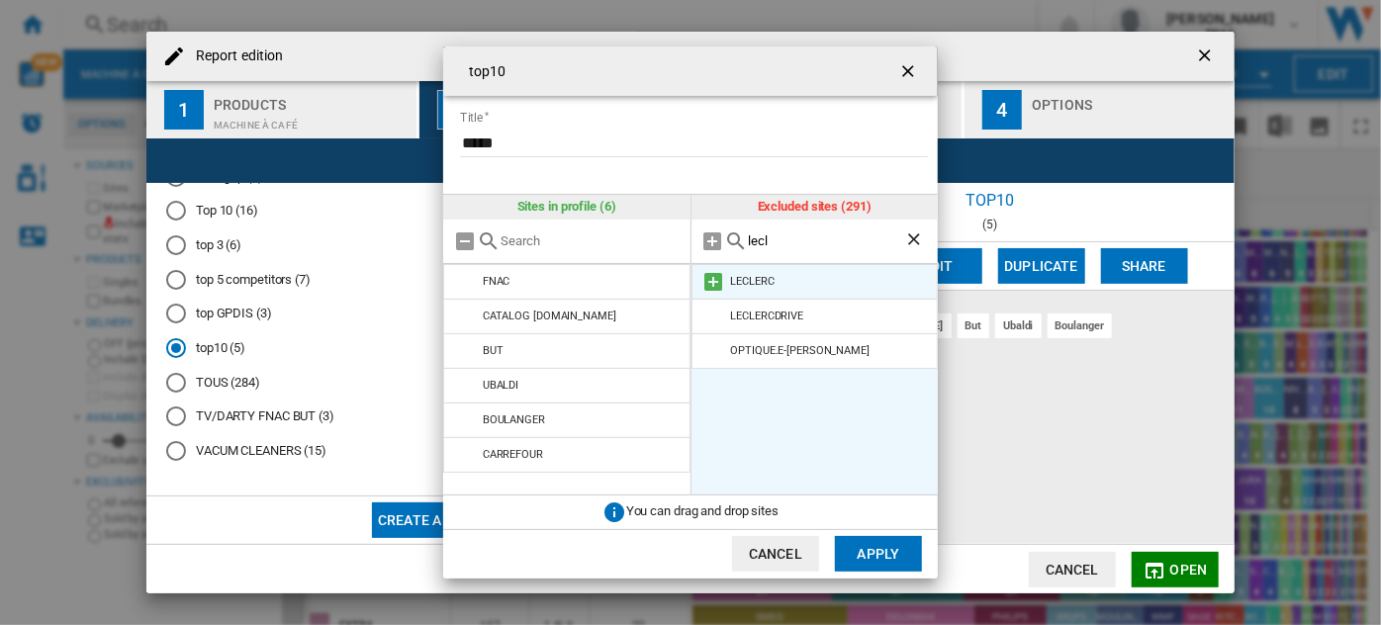
type input "lecl"
click at [709, 281] on md-icon "top10 Title ..." at bounding box center [714, 282] width 24 height 24
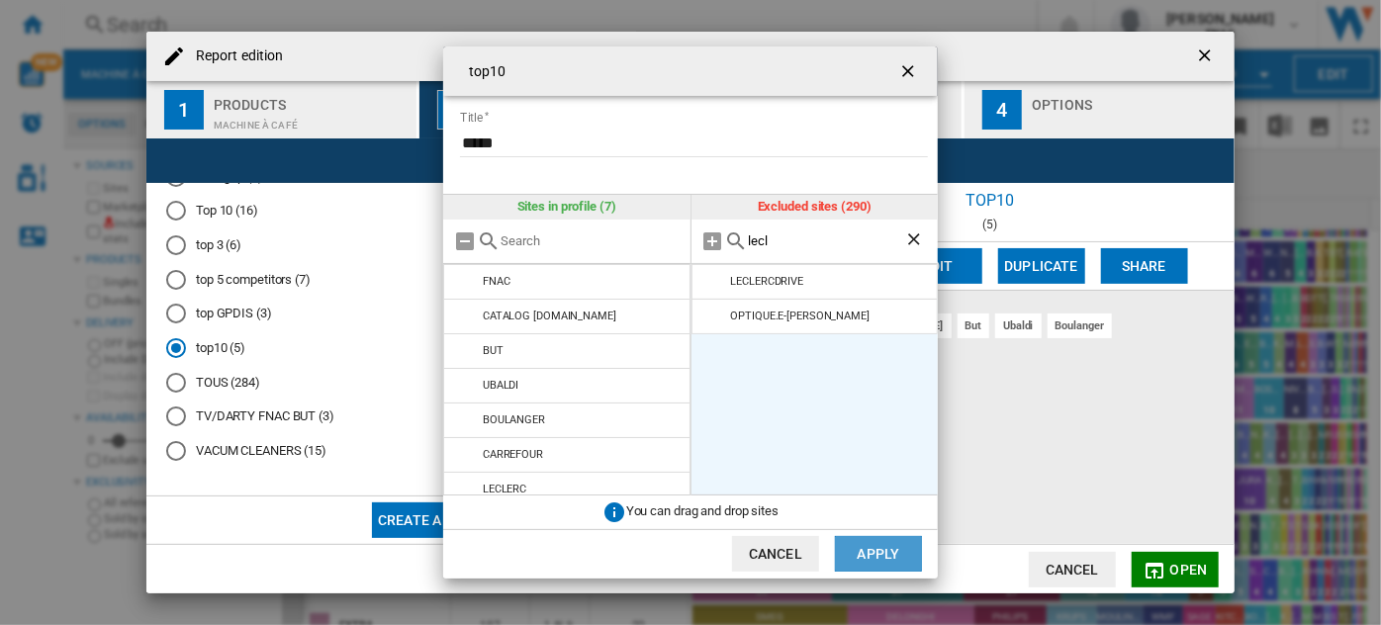
click at [883, 551] on button "Apply" at bounding box center [878, 554] width 87 height 36
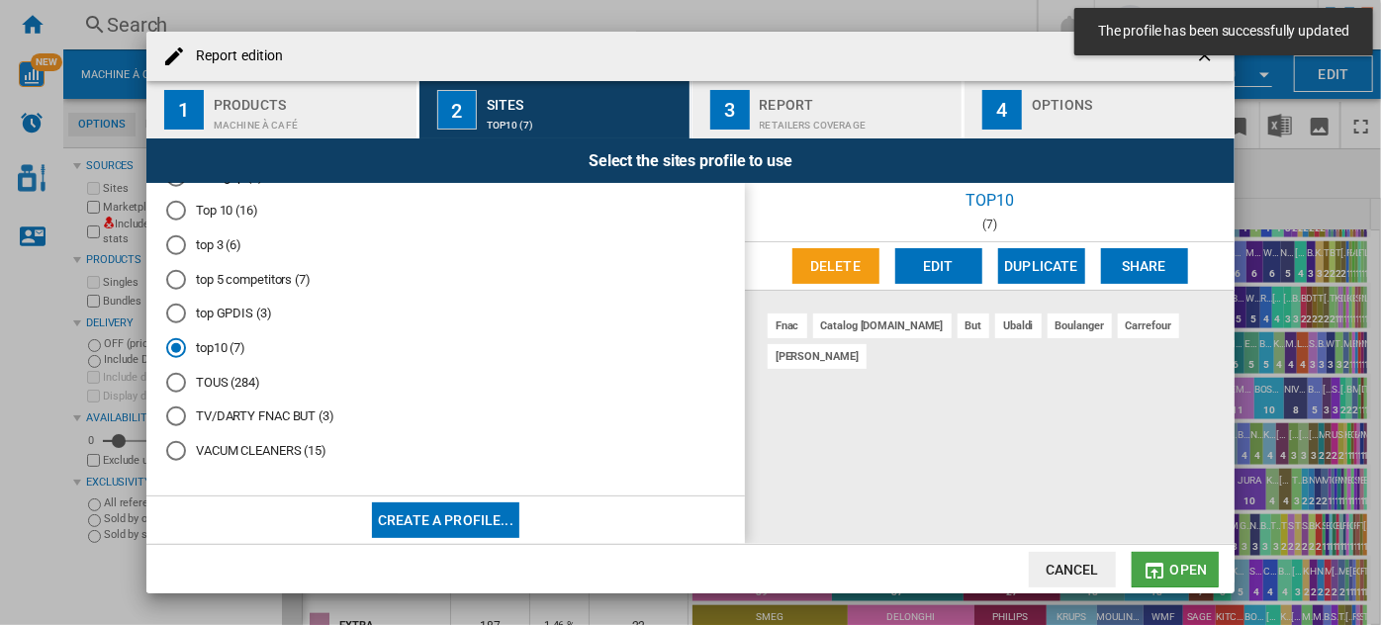
click at [1150, 568] on md-icon "Report edition ..." at bounding box center [1155, 571] width 24 height 24
